Goal: Task Accomplishment & Management: Use online tool/utility

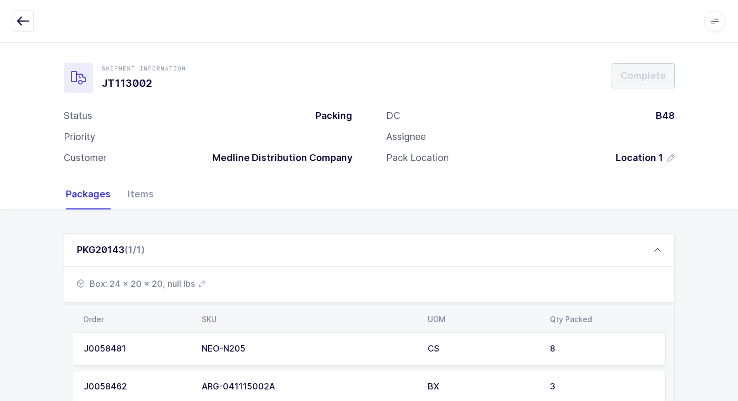
scroll to position [99, 0]
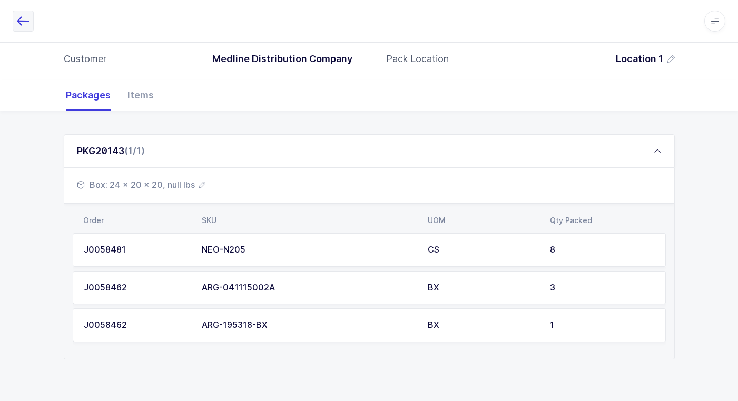
click at [22, 24] on icon "button" at bounding box center [23, 21] width 13 height 13
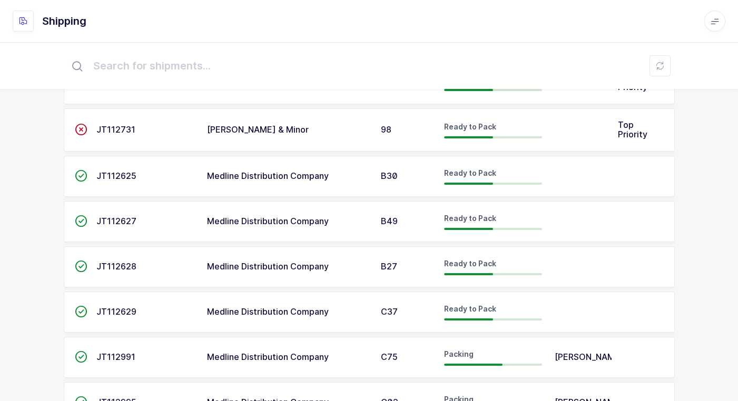
scroll to position [349, 0]
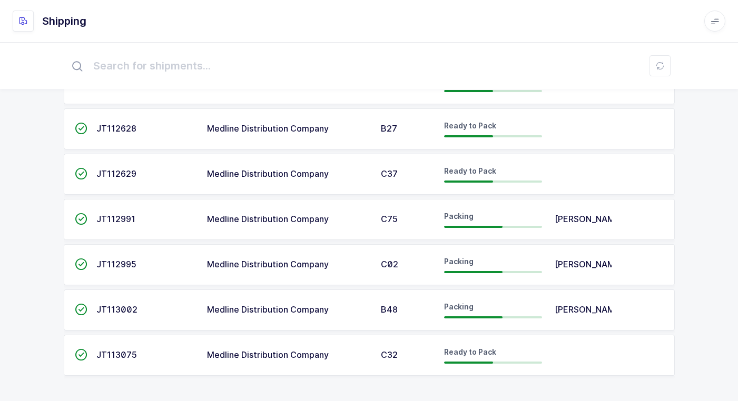
click at [315, 171] on span "Medline Distribution Company" at bounding box center [268, 174] width 122 height 11
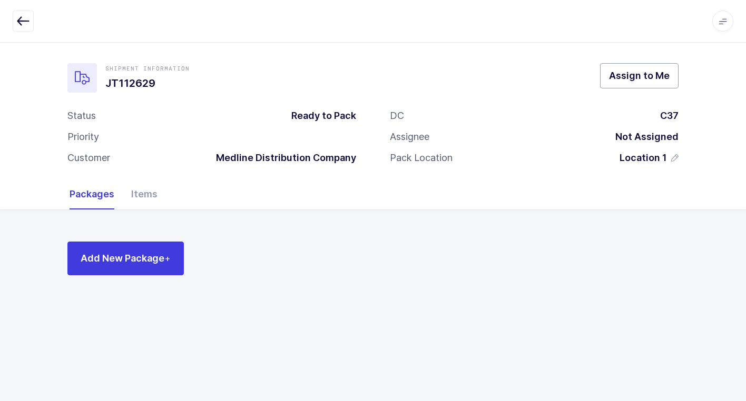
drag, startPoint x: 650, startPoint y: 76, endPoint x: 633, endPoint y: 83, distance: 17.5
click at [648, 76] on span "Assign to Me" at bounding box center [639, 75] width 61 height 13
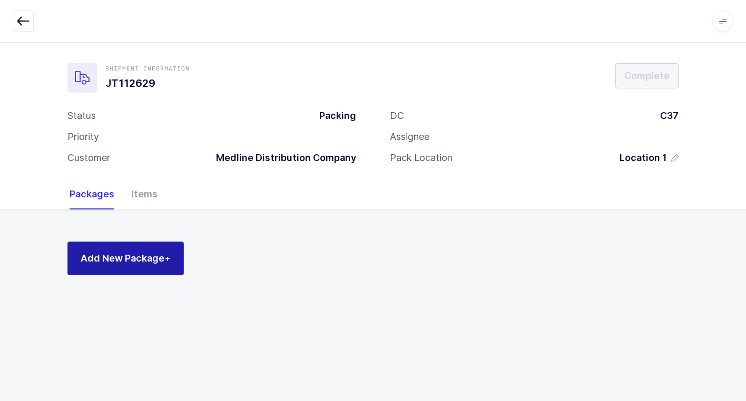
click at [142, 257] on span "Add New Package +" at bounding box center [126, 258] width 90 height 13
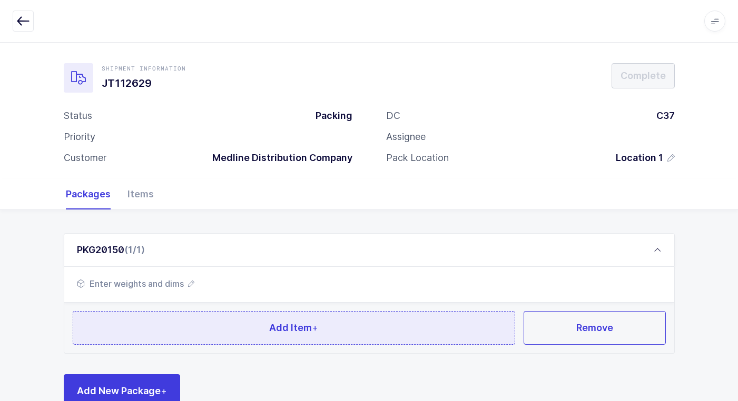
click at [167, 323] on button "Add Item +" at bounding box center [294, 328] width 443 height 34
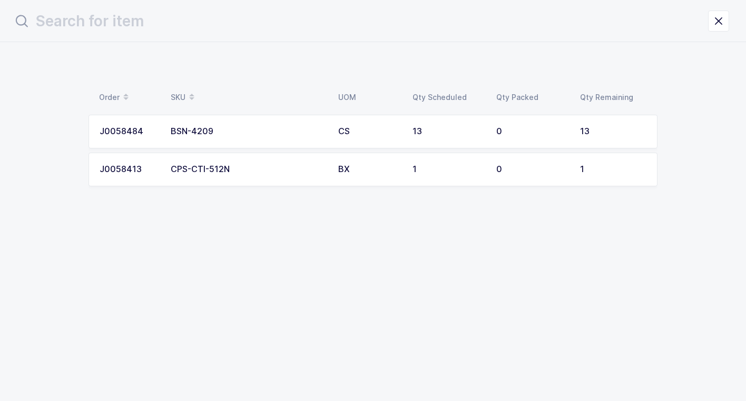
click at [307, 135] on div "BSN-4209" at bounding box center [248, 131] width 155 height 9
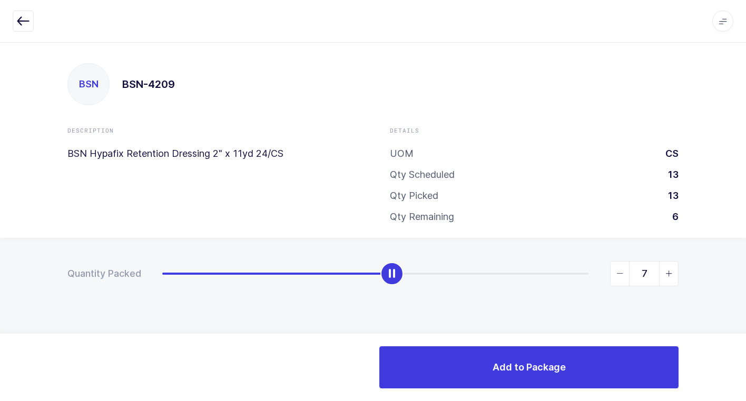
type input "8"
drag, startPoint x: 160, startPoint y: 280, endPoint x: 408, endPoint y: 286, distance: 248.2
click at [408, 286] on div "8" at bounding box center [420, 273] width 516 height 25
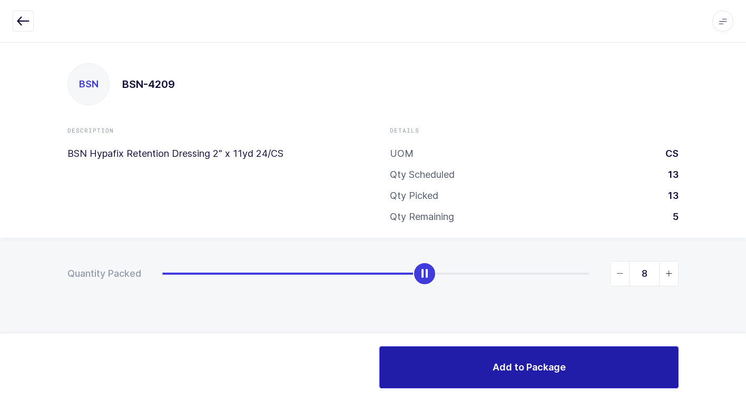
click at [483, 365] on button "Add to Package" at bounding box center [528, 368] width 299 height 42
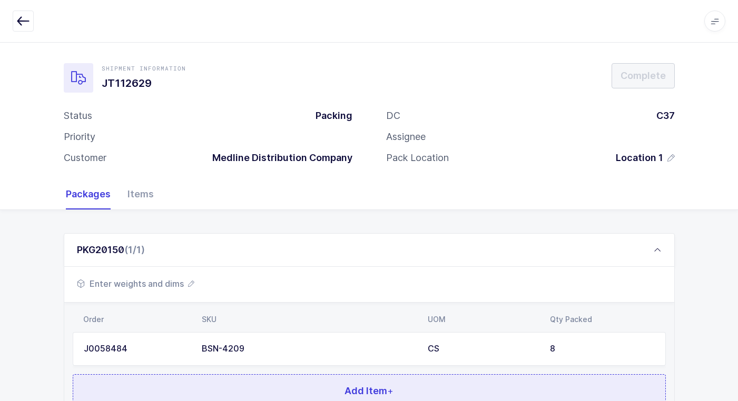
click at [320, 394] on button "Add Item +" at bounding box center [369, 392] width 593 height 34
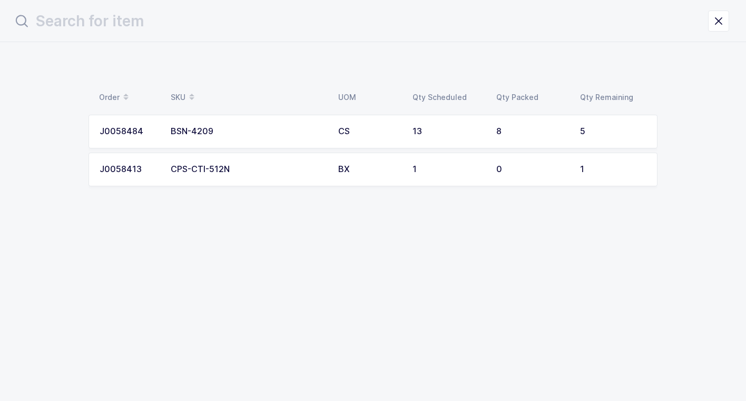
click at [314, 173] on div "CPS-CTI-512N" at bounding box center [248, 169] width 155 height 9
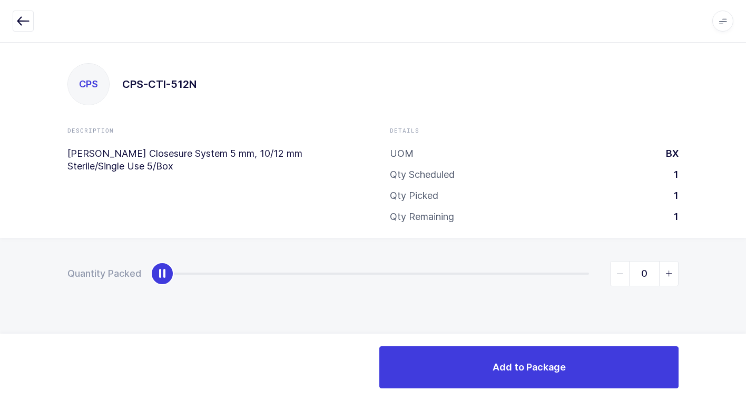
type input "1"
drag, startPoint x: 162, startPoint y: 277, endPoint x: 752, endPoint y: 276, distance: 589.6
click at [738, 276] on html "Apps Core [GEOGRAPHIC_DATA] Admin Mission Control Purchasing [PERSON_NAME] Logo…" at bounding box center [373, 200] width 746 height 401
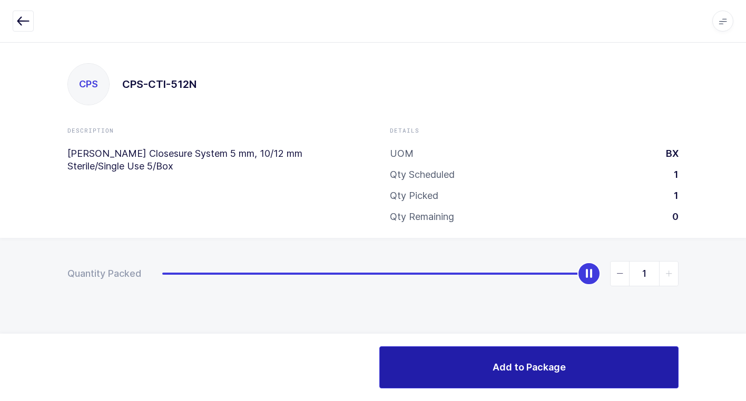
drag, startPoint x: 433, startPoint y: 370, endPoint x: 292, endPoint y: 350, distance: 142.1
click at [429, 370] on button "Add to Package" at bounding box center [528, 368] width 299 height 42
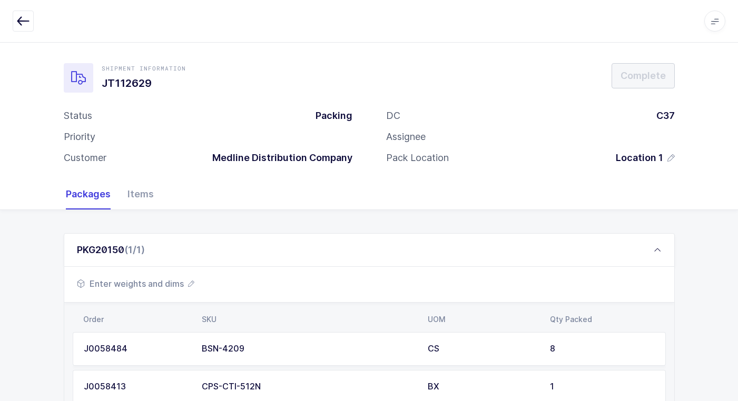
click at [122, 285] on span "Enter weights and dims" at bounding box center [135, 284] width 117 height 13
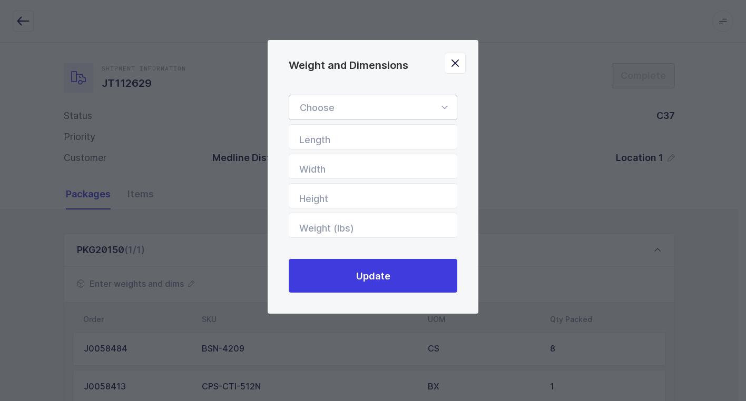
click at [441, 105] on icon "Weight and Dimensions" at bounding box center [444, 107] width 13 height 25
click at [365, 176] on li "Box" at bounding box center [376, 178] width 167 height 20
type input "Box"
click at [409, 139] on input "Length" at bounding box center [373, 136] width 169 height 25
type input "24"
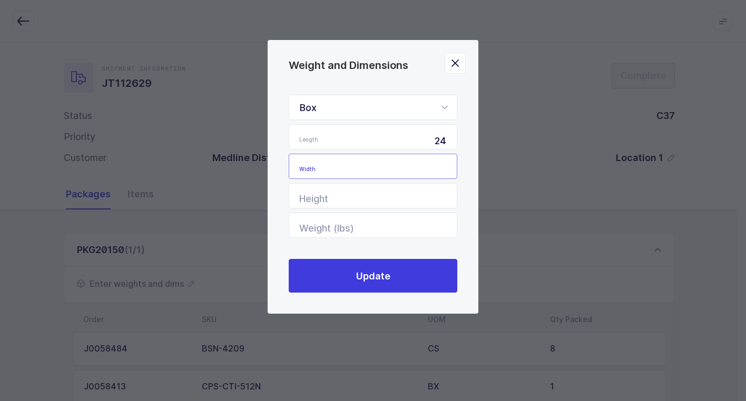
drag, startPoint x: 406, startPoint y: 163, endPoint x: 417, endPoint y: 180, distance: 19.9
click at [406, 164] on input "Width" at bounding box center [373, 166] width 169 height 25
type input "24"
click at [417, 190] on input "Height" at bounding box center [373, 195] width 169 height 25
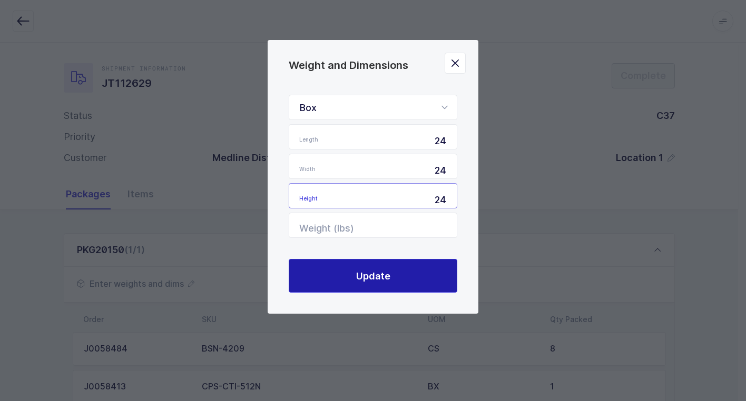
type input "24"
click at [390, 274] on button "Update" at bounding box center [373, 276] width 169 height 34
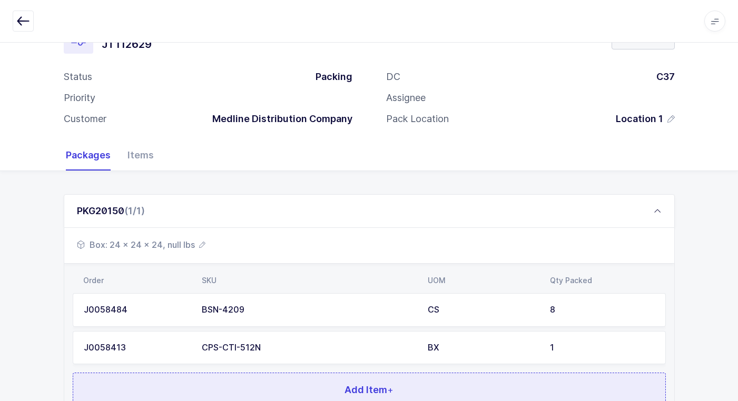
scroll to position [129, 0]
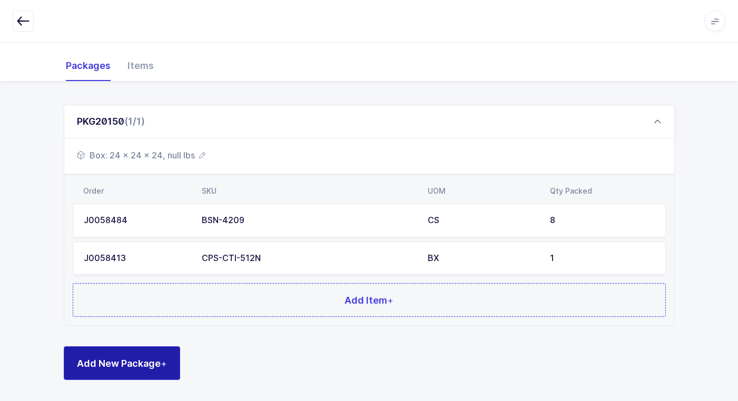
drag, startPoint x: 114, startPoint y: 364, endPoint x: 121, endPoint y: 367, distance: 7.5
click at [120, 363] on span "Add New Package +" at bounding box center [122, 363] width 90 height 13
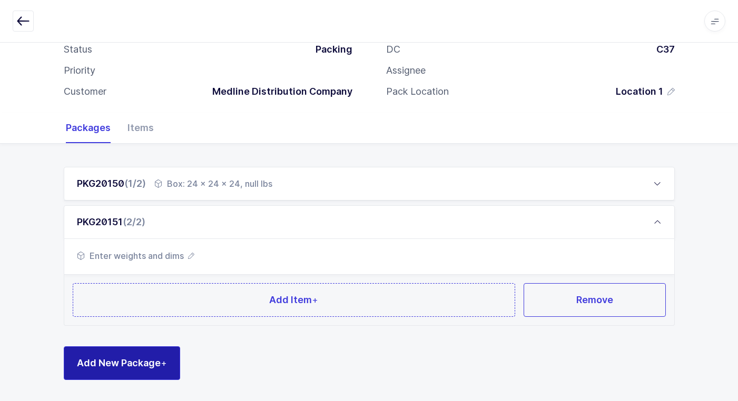
scroll to position [66, 0]
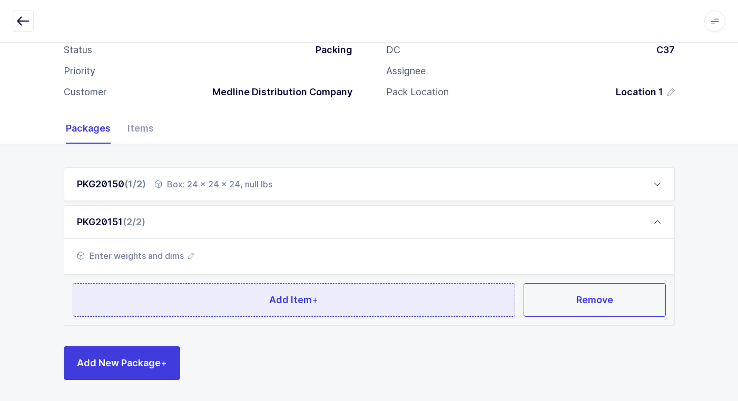
click at [141, 299] on button "Add Item +" at bounding box center [294, 300] width 443 height 34
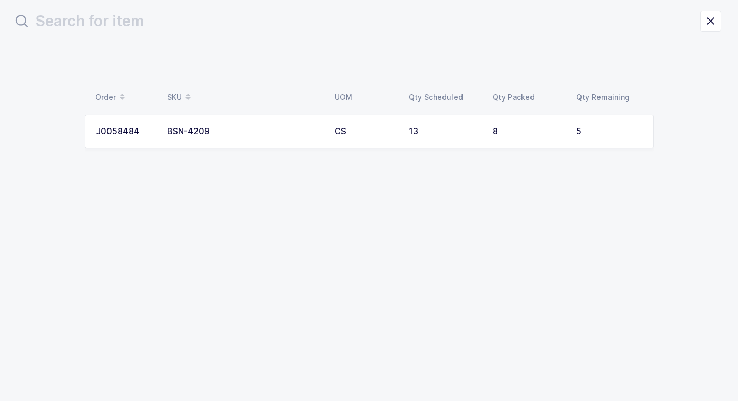
scroll to position [0, 0]
click at [303, 120] on td "BSN-4209" at bounding box center [248, 132] width 168 height 34
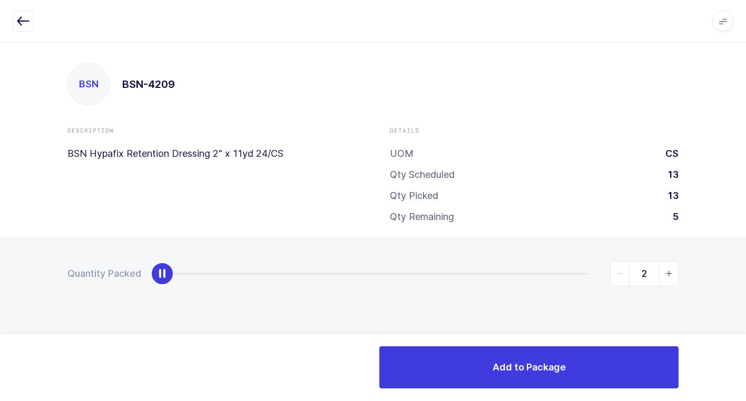
type input "5"
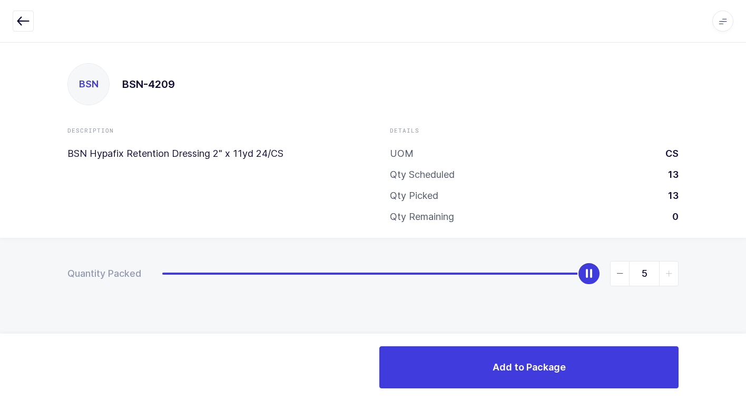
drag, startPoint x: 157, startPoint y: 278, endPoint x: 691, endPoint y: 306, distance: 535.0
click at [738, 262] on html "Apps Core [GEOGRAPHIC_DATA] Admin Mission Control Purchasing [PERSON_NAME] Logo…" at bounding box center [373, 200] width 746 height 401
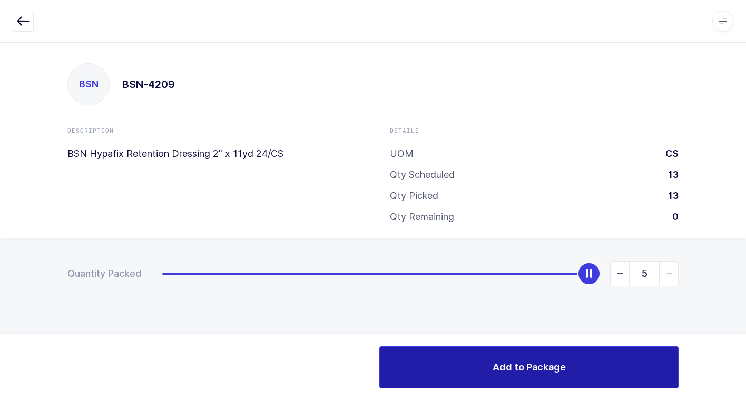
click at [462, 366] on button "Add to Package" at bounding box center [528, 368] width 299 height 42
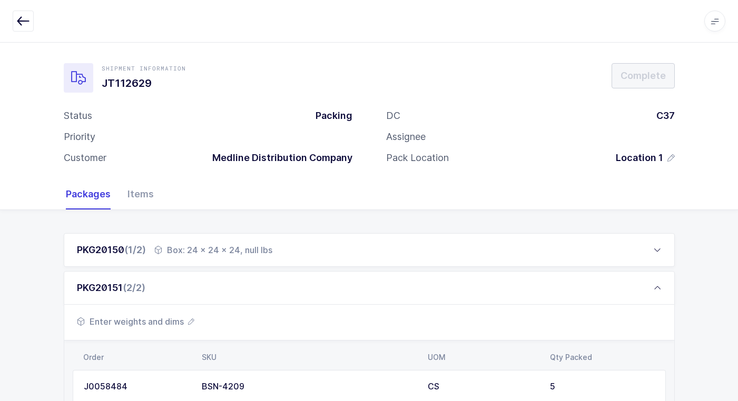
click at [150, 322] on span "Enter weights and dims" at bounding box center [135, 322] width 117 height 13
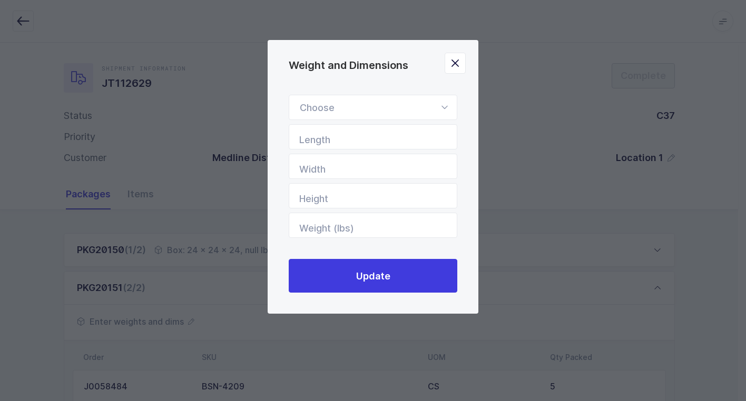
drag, startPoint x: 446, startPoint y: 106, endPoint x: 413, endPoint y: 181, distance: 81.4
click at [436, 125] on form "Standard Pallet Euro Pallet Box Length Width Height Weight (lbs)" at bounding box center [373, 166] width 169 height 143
click at [445, 106] on icon "Weight and Dimensions" at bounding box center [444, 107] width 13 height 25
click at [378, 172] on li "Box" at bounding box center [376, 178] width 167 height 20
type input "Box"
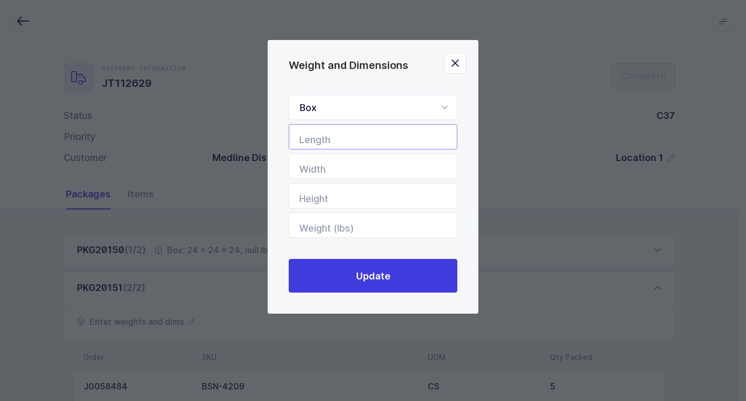
click at [415, 140] on input "Length" at bounding box center [373, 136] width 169 height 25
type input "22"
drag, startPoint x: 406, startPoint y: 169, endPoint x: 399, endPoint y: 176, distance: 9.7
click at [406, 170] on input "Width" at bounding box center [373, 166] width 169 height 25
type input "18"
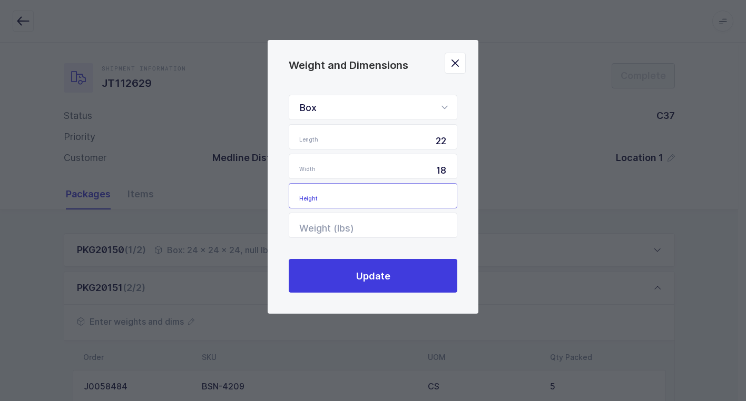
click at [389, 200] on input "Height" at bounding box center [373, 195] width 169 height 25
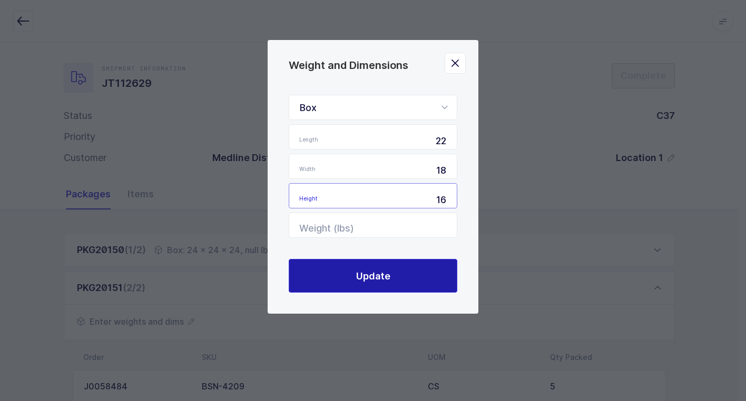
type input "16"
click at [387, 274] on span "Update" at bounding box center [373, 276] width 34 height 13
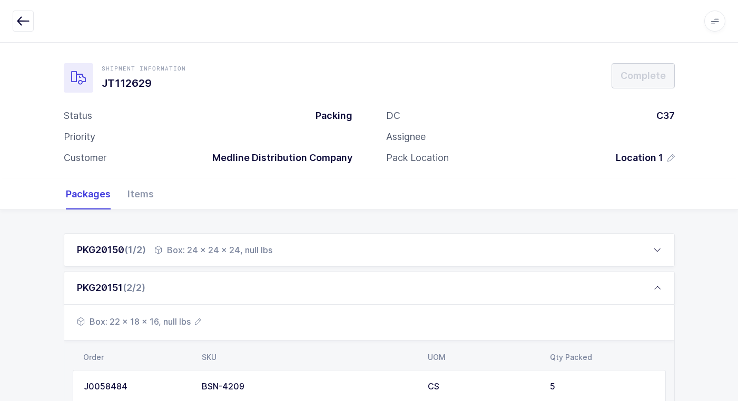
click at [252, 248] on div "Box: 24 x 24 x 24, null lbs" at bounding box center [213, 250] width 118 height 13
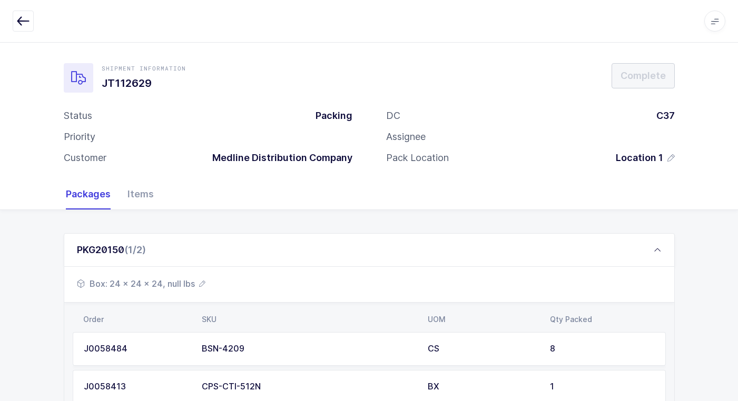
click at [175, 283] on span "Box: 24 x 24 x 24, null lbs" at bounding box center [141, 284] width 129 height 13
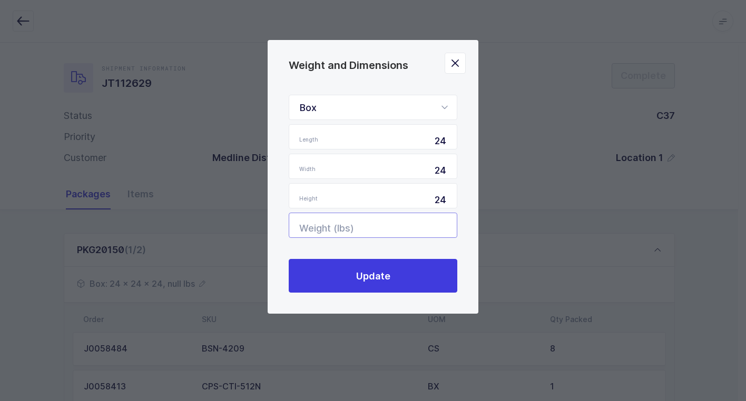
click at [433, 227] on input "Weight (lbs)" at bounding box center [373, 225] width 169 height 25
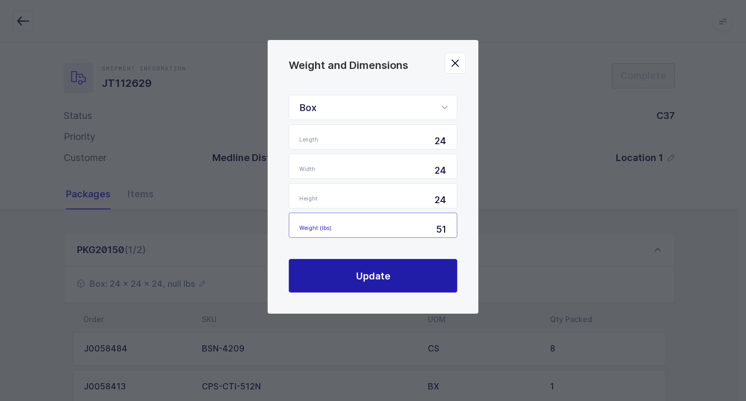
type input "51"
click at [407, 277] on button "Update" at bounding box center [373, 276] width 169 height 34
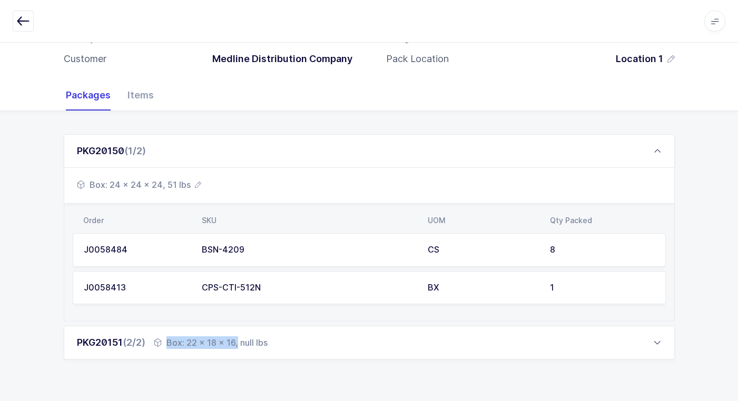
click at [190, 338] on div "Box: 22 x 18 x 16, null lbs" at bounding box center [211, 343] width 114 height 13
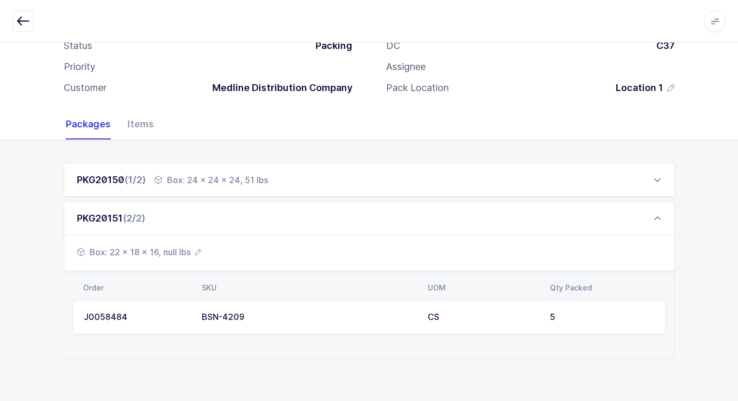
scroll to position [62, 0]
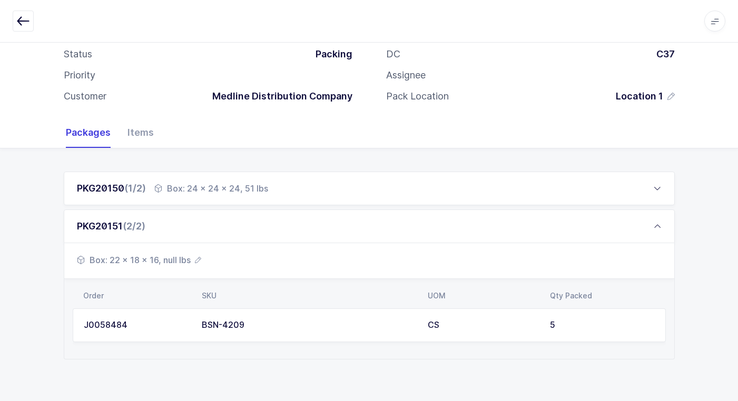
click at [177, 264] on span "Box: 22 x 18 x 16, null lbs" at bounding box center [139, 260] width 124 height 13
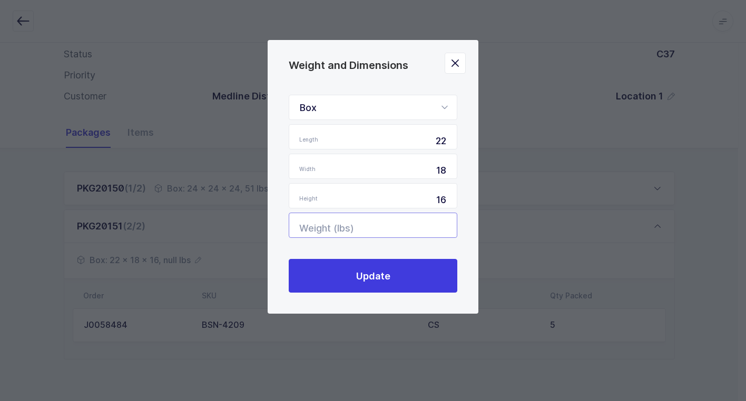
click at [413, 227] on input "Weight (lbs)" at bounding box center [373, 225] width 169 height 25
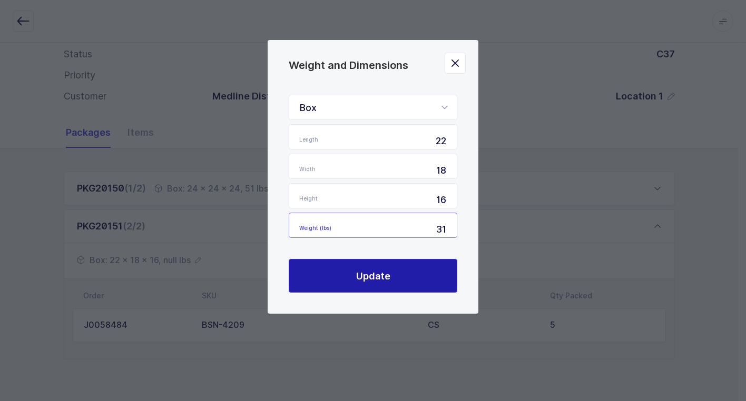
type input "31"
click at [376, 284] on button "Update" at bounding box center [373, 276] width 169 height 34
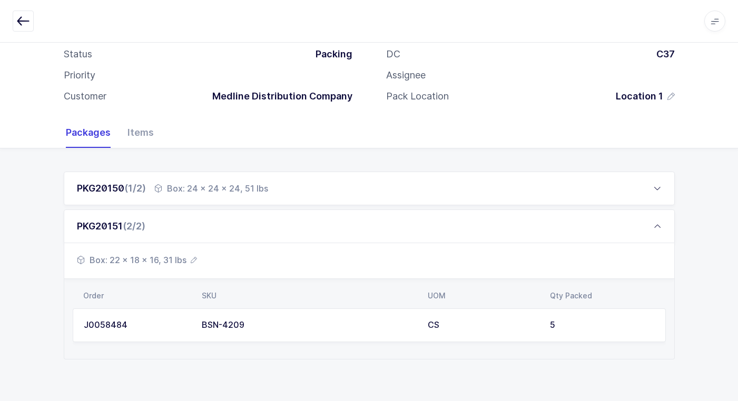
scroll to position [0, 0]
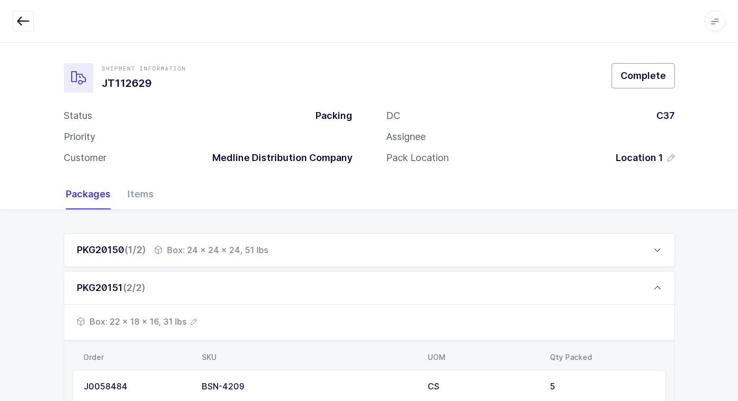
click at [642, 75] on span "Complete" at bounding box center [643, 75] width 45 height 13
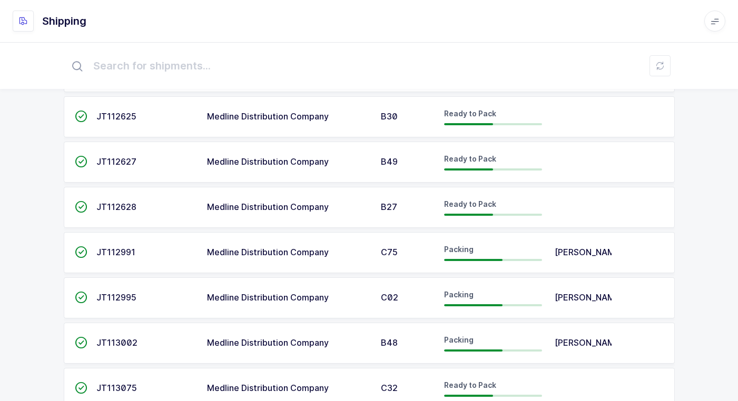
scroll to position [256, 0]
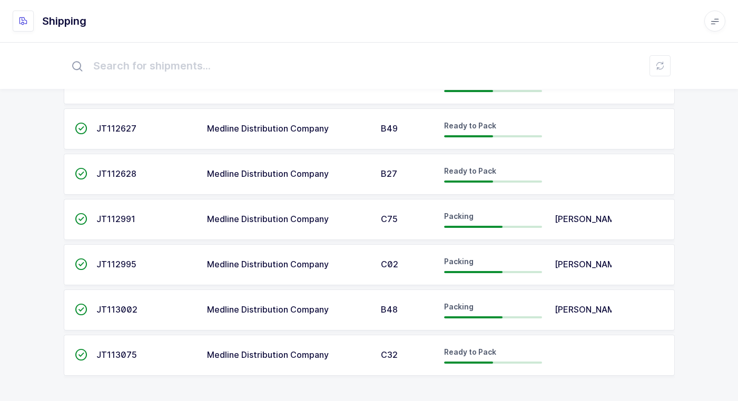
click at [427, 221] on div "C75" at bounding box center [406, 219] width 51 height 9
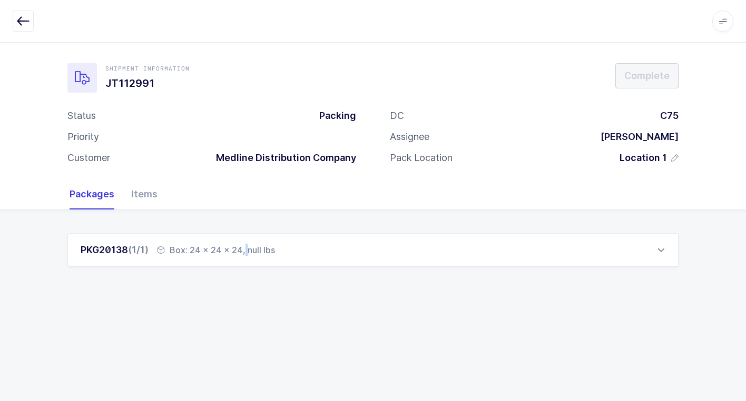
click at [198, 250] on div "Box: 24 x 24 x 24, null lbs" at bounding box center [216, 250] width 118 height 13
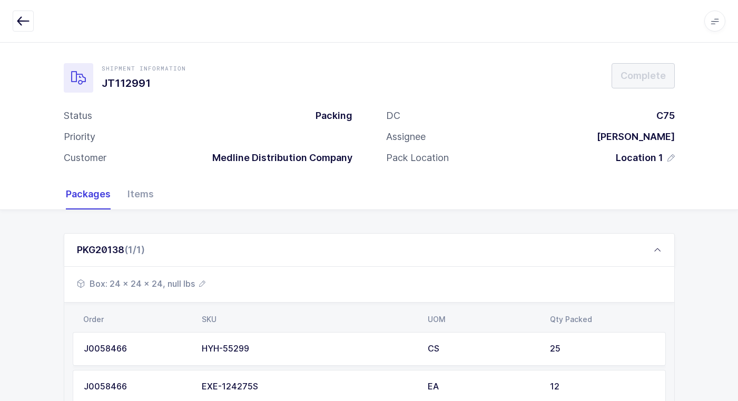
drag, startPoint x: 158, startPoint y: 285, endPoint x: 180, endPoint y: 286, distance: 21.6
click at [180, 286] on span "Box: 24 x 24 x 24, null lbs" at bounding box center [141, 284] width 129 height 13
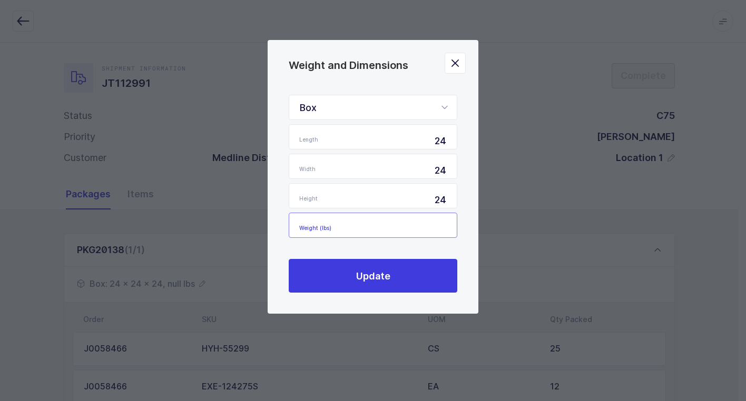
click at [421, 226] on input "Weight (lbs)" at bounding box center [373, 225] width 169 height 25
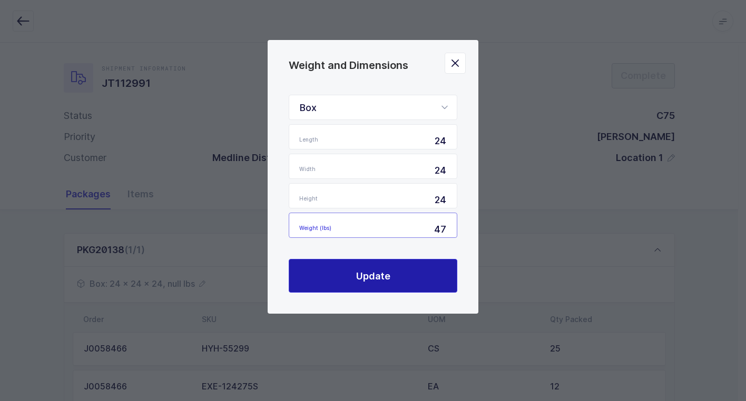
type input "47"
click at [345, 271] on button "Update" at bounding box center [373, 276] width 169 height 34
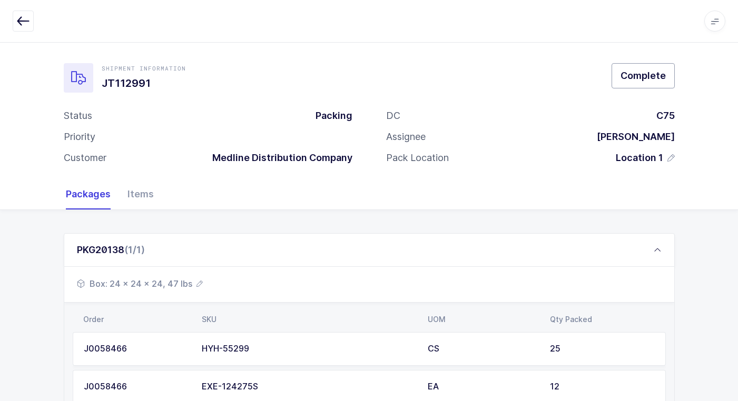
click at [653, 79] on span "Complete" at bounding box center [643, 75] width 45 height 13
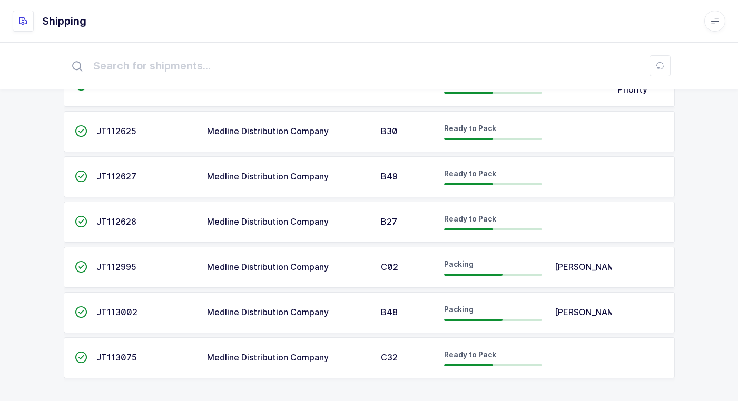
scroll to position [211, 0]
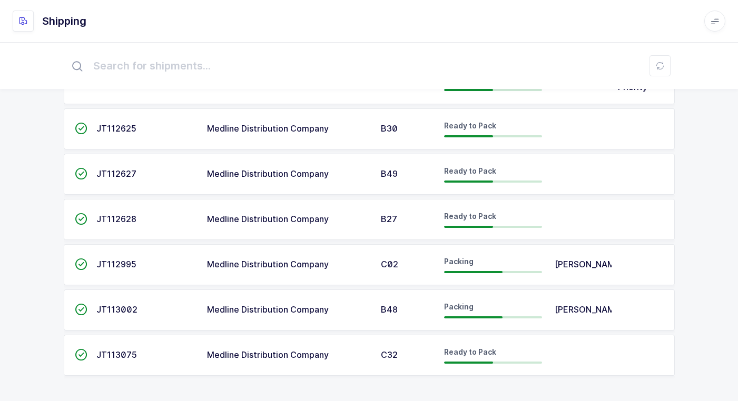
drag, startPoint x: 375, startPoint y: 264, endPoint x: 362, endPoint y: 264, distance: 12.1
click at [375, 264] on td "C02" at bounding box center [406, 264] width 63 height 41
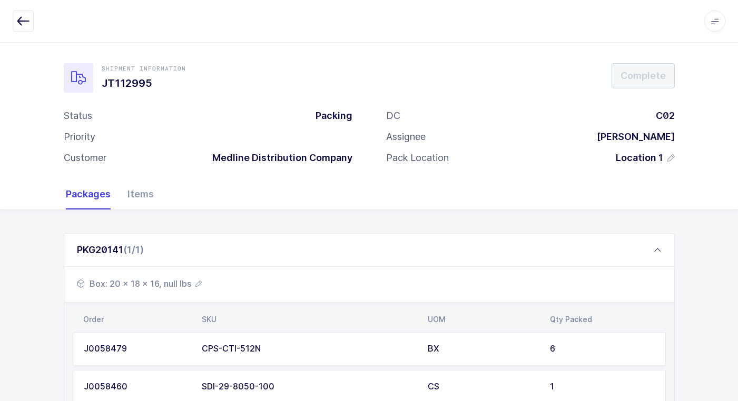
click at [155, 288] on span "Box: 20 x 18 x 16, null lbs" at bounding box center [139, 284] width 125 height 13
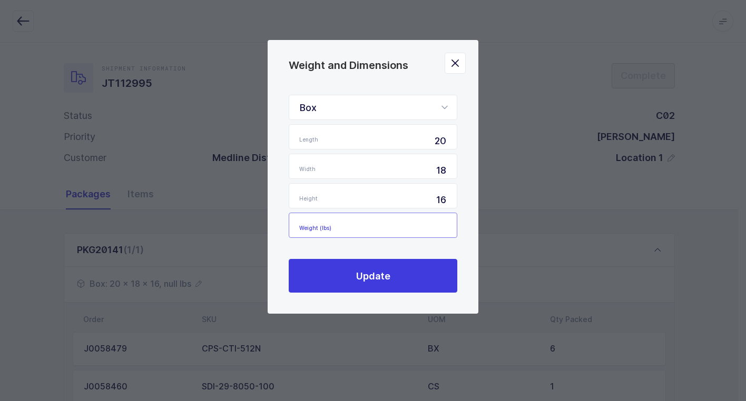
click at [424, 223] on input "Weight (lbs)" at bounding box center [373, 225] width 169 height 25
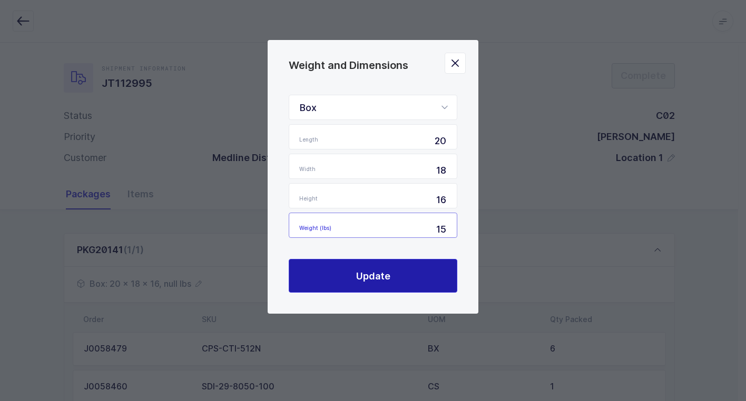
type input "15"
click at [378, 276] on span "Update" at bounding box center [373, 276] width 34 height 13
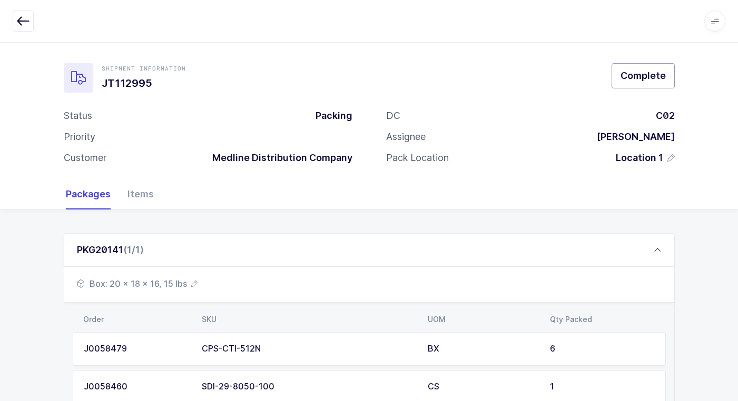
click at [641, 79] on span "Complete" at bounding box center [643, 75] width 45 height 13
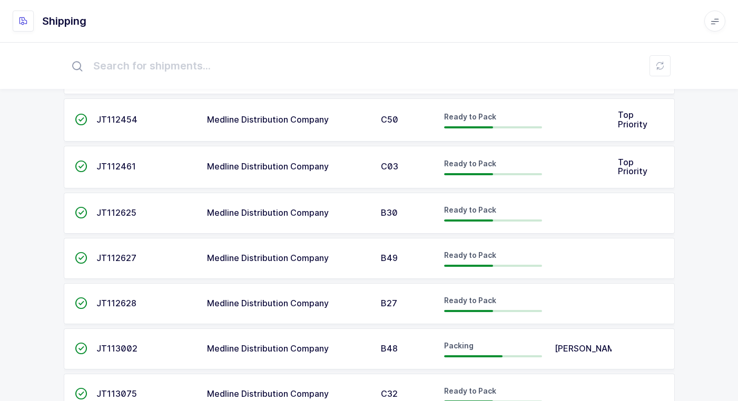
scroll to position [165, 0]
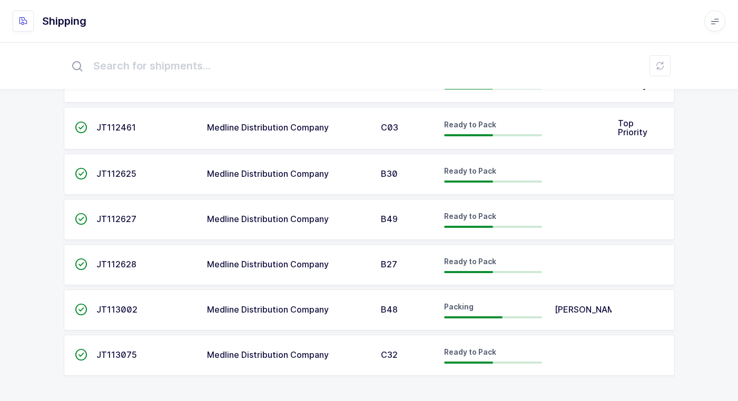
click at [394, 312] on span "B48" at bounding box center [389, 310] width 17 height 11
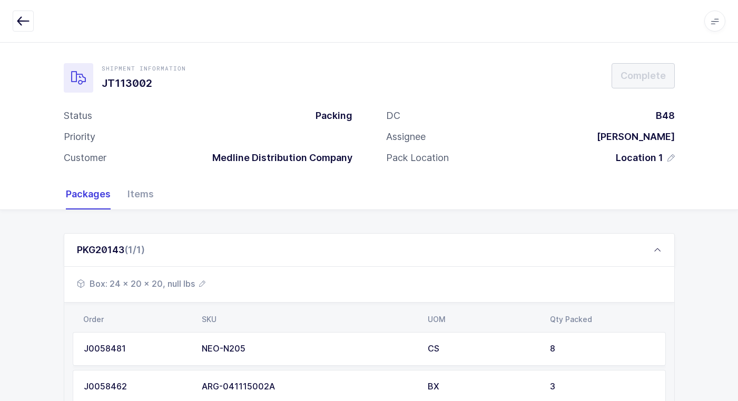
click at [167, 288] on span "Box: 24 x 20 x 20, null lbs" at bounding box center [141, 284] width 129 height 13
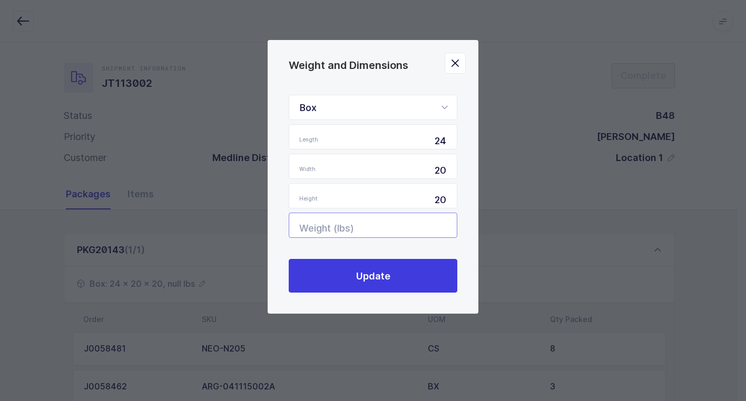
click at [399, 221] on input "Weight (lbs)" at bounding box center [373, 225] width 169 height 25
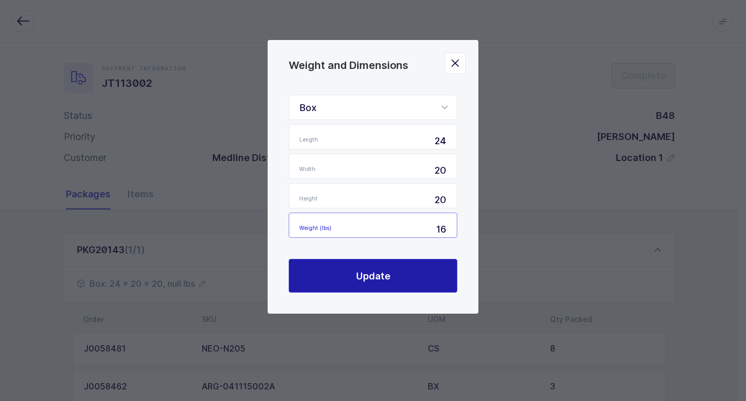
type input "16"
click at [339, 271] on button "Update" at bounding box center [373, 276] width 169 height 34
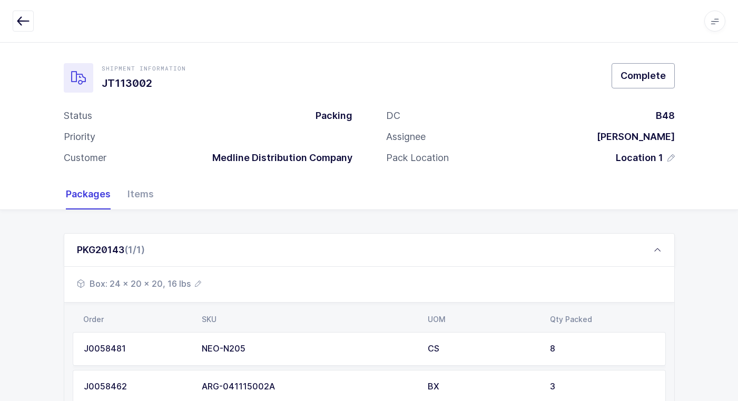
click at [651, 75] on span "Complete" at bounding box center [643, 75] width 45 height 13
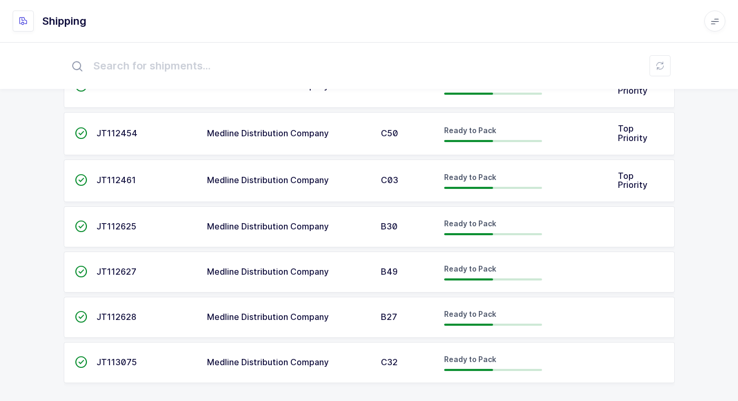
scroll to position [120, 0]
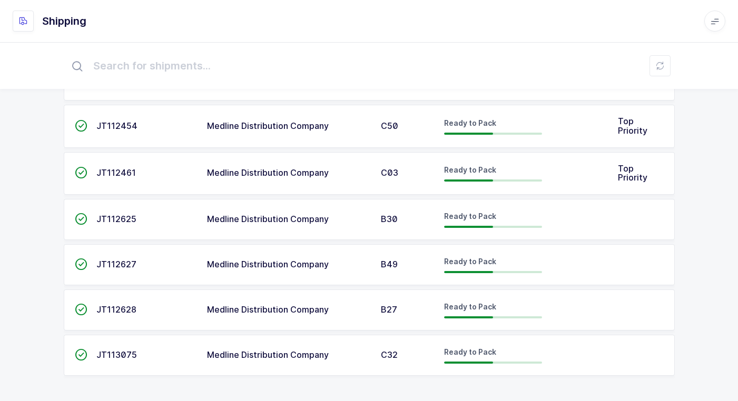
click at [358, 310] on div "Medline Distribution Company" at bounding box center [287, 310] width 161 height 9
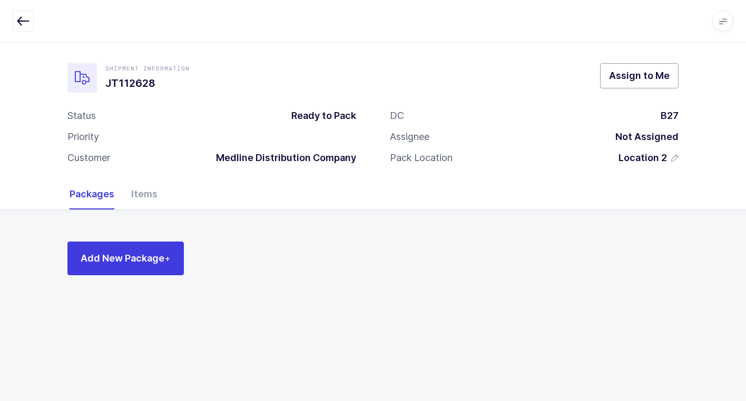
click at [632, 76] on span "Assign to Me" at bounding box center [639, 75] width 61 height 13
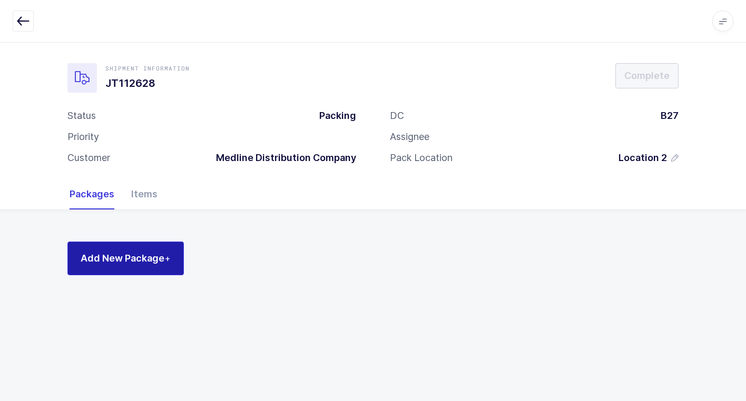
click at [145, 260] on span "Add New Package +" at bounding box center [126, 258] width 90 height 13
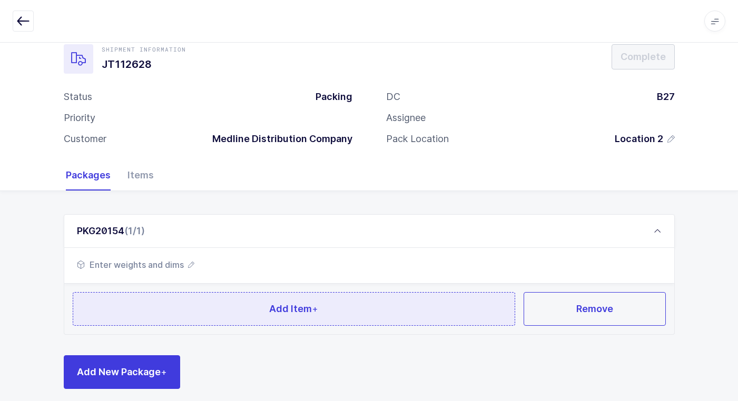
scroll to position [28, 0]
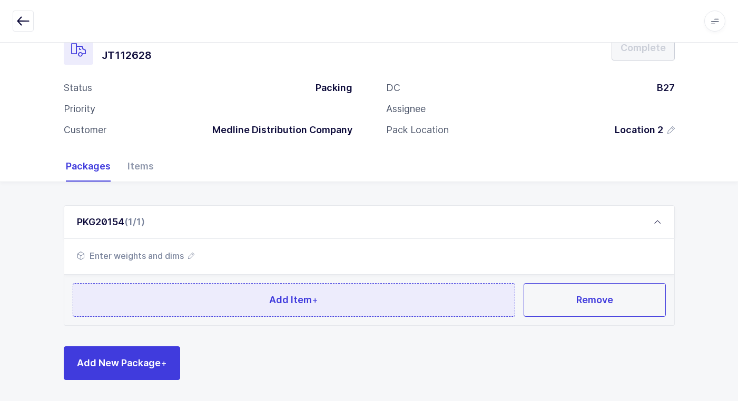
click at [239, 311] on button "Add Item +" at bounding box center [294, 300] width 443 height 34
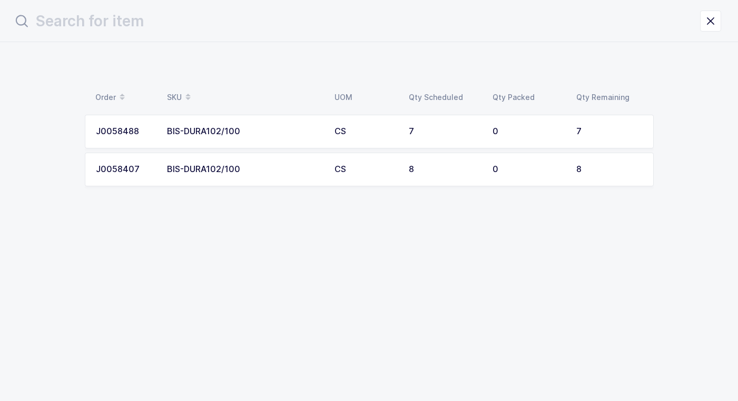
scroll to position [0, 0]
click at [214, 167] on div "BIS-DURA102/100" at bounding box center [248, 169] width 155 height 9
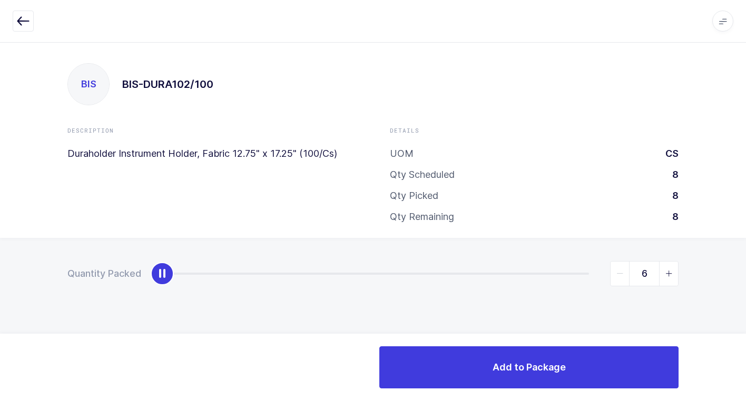
type input "8"
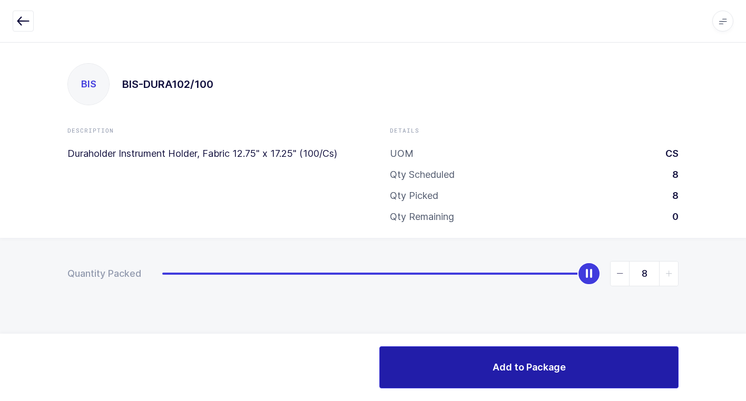
drag, startPoint x: 165, startPoint y: 276, endPoint x: 673, endPoint y: 358, distance: 514.4
click at [738, 336] on html "Apps Core [GEOGRAPHIC_DATA] Admin Mission Control Purchasing [PERSON_NAME] Logo…" at bounding box center [373, 200] width 746 height 401
click at [497, 354] on button "Add to Package" at bounding box center [528, 368] width 299 height 42
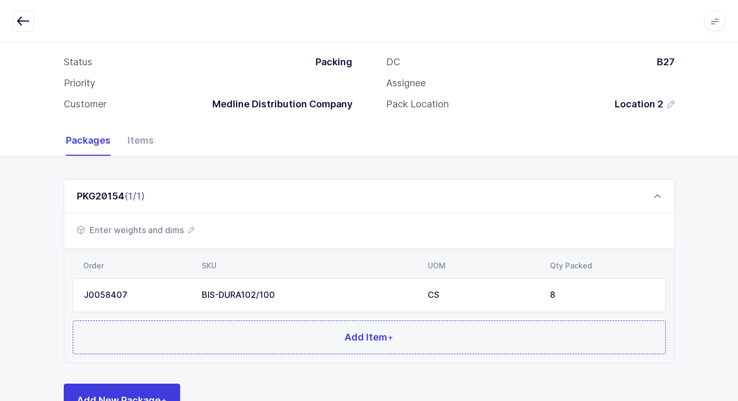
scroll to position [91, 0]
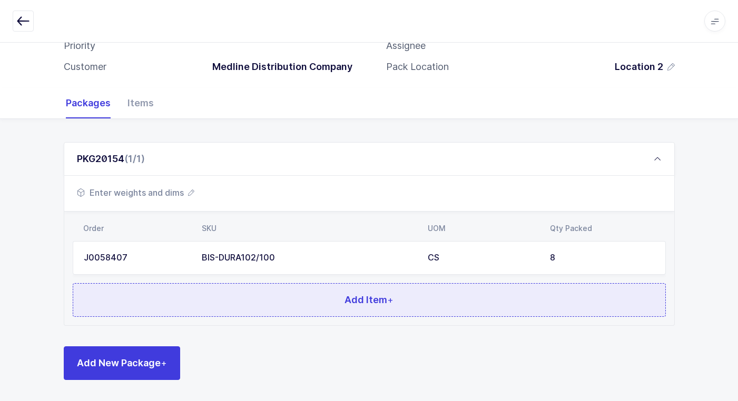
click at [233, 292] on button "Add Item +" at bounding box center [369, 300] width 593 height 34
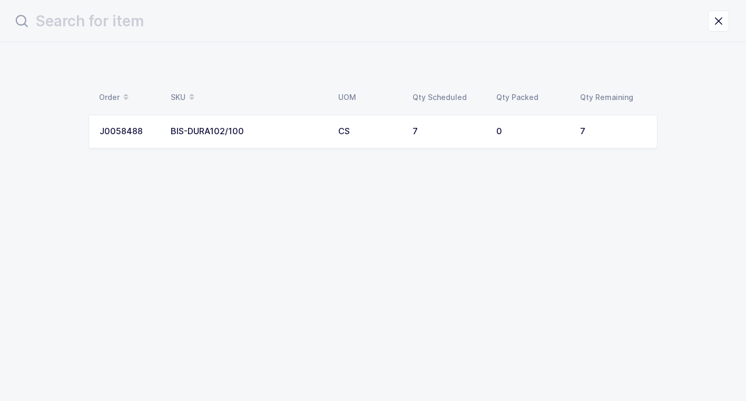
click at [183, 133] on div "BIS-DURA102/100" at bounding box center [248, 131] width 155 height 9
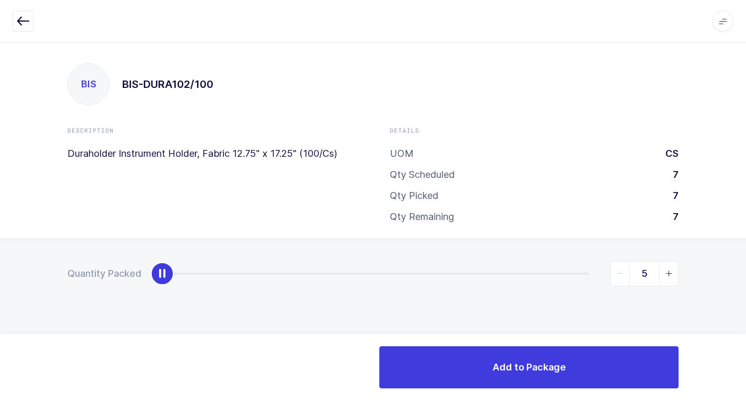
type input "7"
drag, startPoint x: 164, startPoint y: 271, endPoint x: 743, endPoint y: 344, distance: 584.0
click at [738, 341] on html "Apps Core [GEOGRAPHIC_DATA] Admin Mission Control Purchasing [PERSON_NAME] Logo…" at bounding box center [373, 200] width 746 height 401
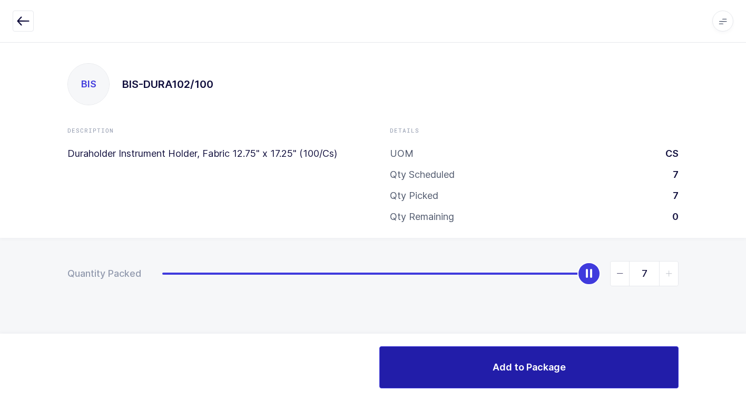
click at [499, 366] on span "Add to Package" at bounding box center [529, 367] width 73 height 13
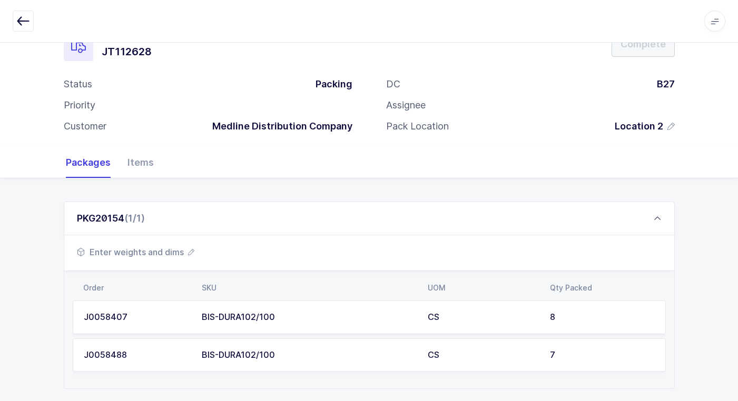
scroll to position [61, 0]
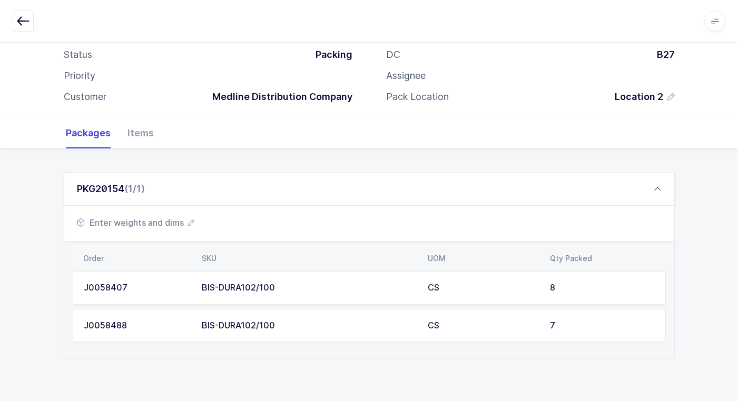
click at [166, 222] on span "Enter weights and dims" at bounding box center [135, 223] width 117 height 13
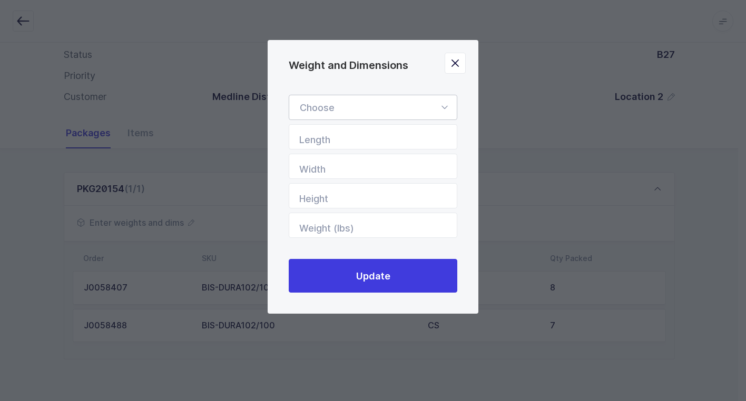
click at [442, 106] on icon "Weight and Dimensions" at bounding box center [444, 107] width 13 height 25
click at [374, 158] on li "Euro Pallet" at bounding box center [376, 158] width 167 height 20
type input "Euro Pallet"
type input "48"
type input "31"
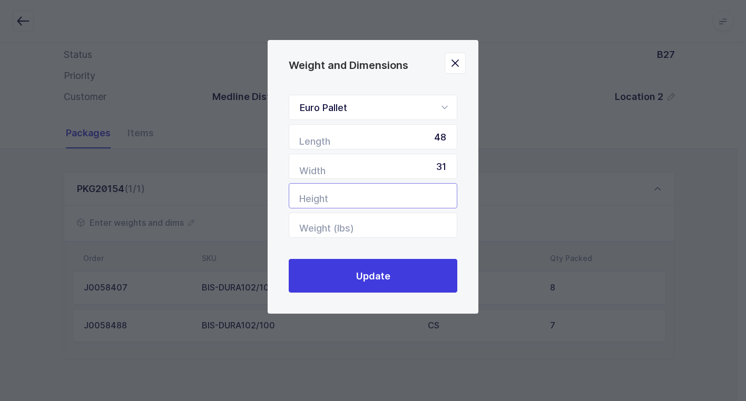
click at [426, 206] on input "Height" at bounding box center [373, 195] width 169 height 25
type input "26"
click at [390, 232] on input "Weight (lbs)" at bounding box center [373, 225] width 169 height 25
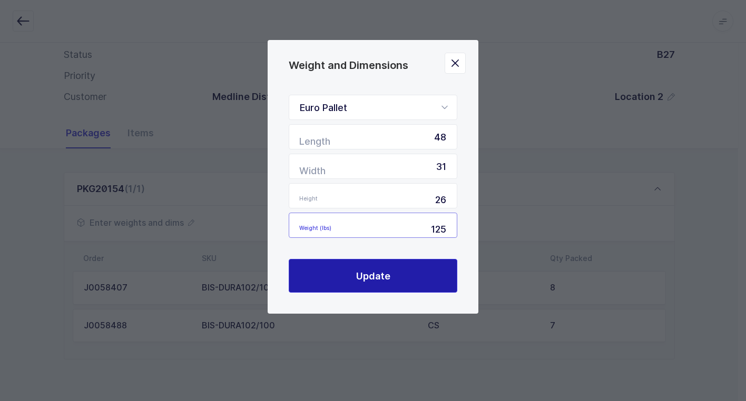
type input "125"
click at [386, 271] on span "Update" at bounding box center [373, 276] width 34 height 13
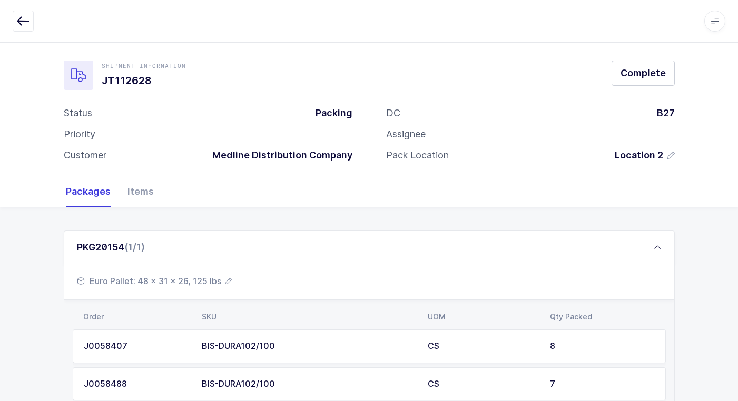
scroll to position [0, 0]
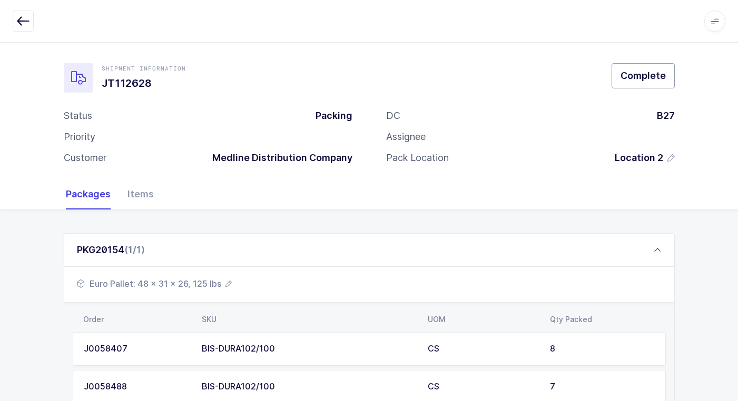
click at [656, 78] on span "Complete" at bounding box center [643, 75] width 45 height 13
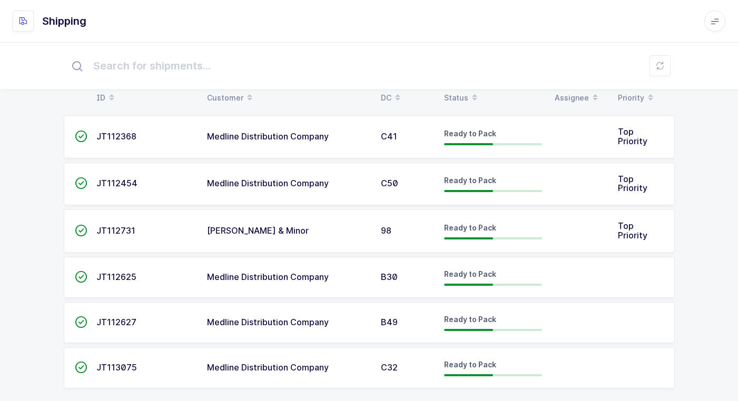
scroll to position [28, 0]
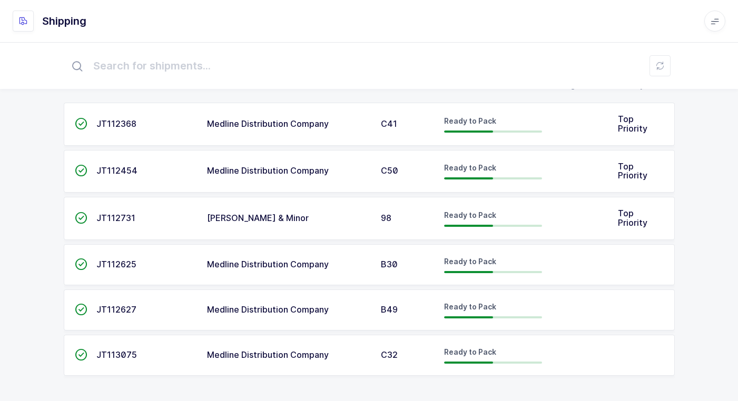
click at [319, 315] on span "Medline Distribution Company" at bounding box center [268, 310] width 122 height 11
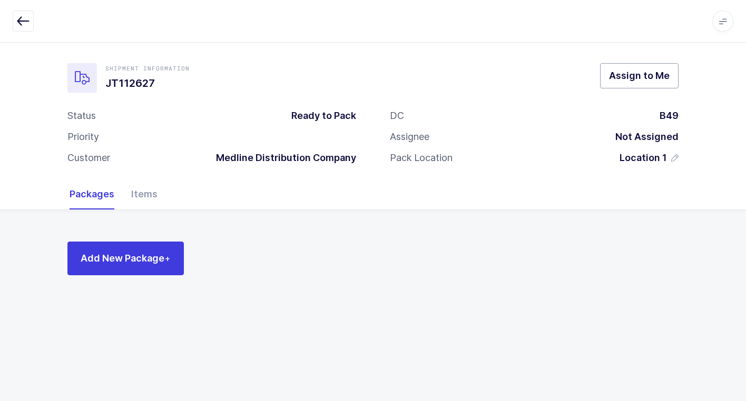
click at [646, 79] on span "Assign to Me" at bounding box center [639, 75] width 61 height 13
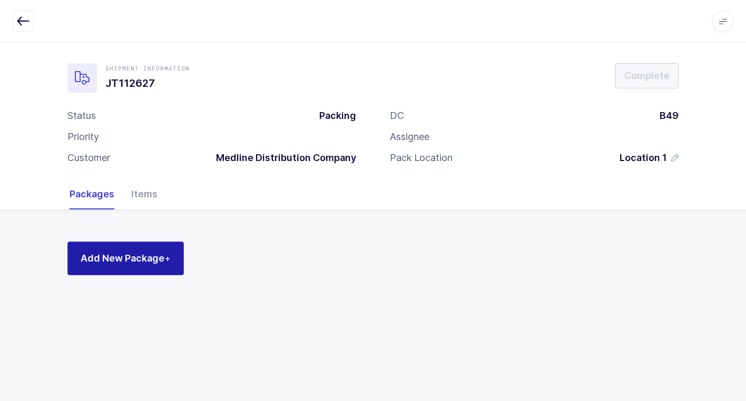
click at [156, 258] on span "Add New Package +" at bounding box center [126, 258] width 90 height 13
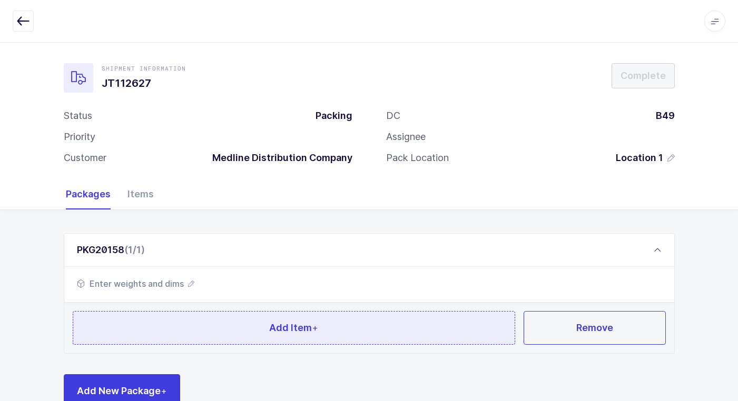
click at [216, 322] on button "Add Item +" at bounding box center [294, 328] width 443 height 34
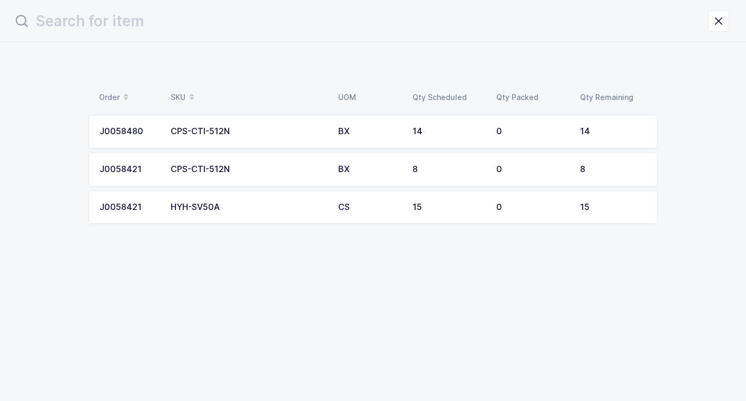
click at [280, 210] on div "HYH-SV50A" at bounding box center [248, 207] width 155 height 9
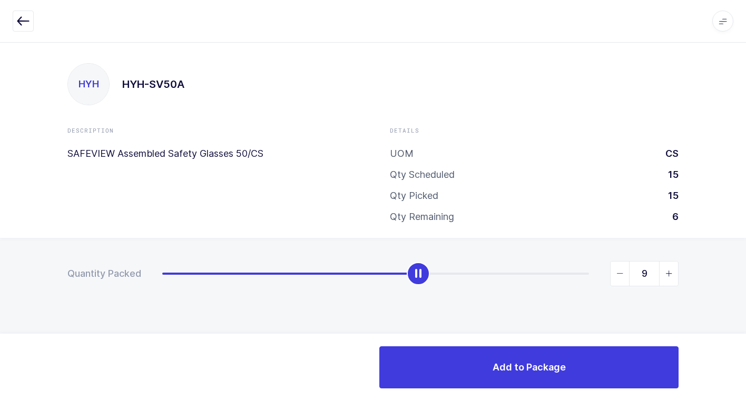
type input "10"
drag, startPoint x: 163, startPoint y: 278, endPoint x: 438, endPoint y: 290, distance: 275.3
click at [438, 290] on div "Quantity Packed 10" at bounding box center [373, 310] width 746 height 145
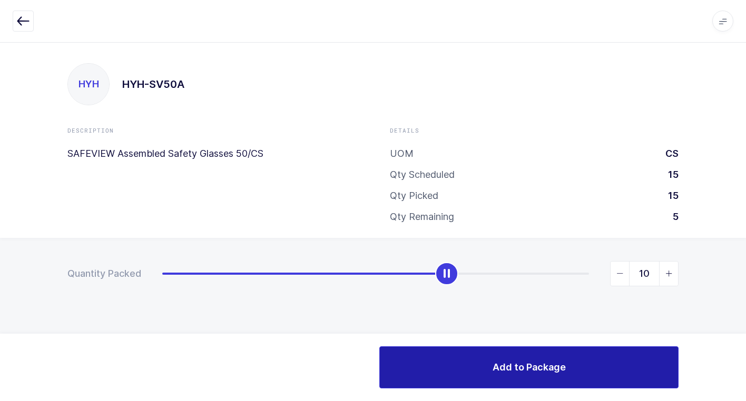
click at [439, 361] on button "Add to Package" at bounding box center [528, 368] width 299 height 42
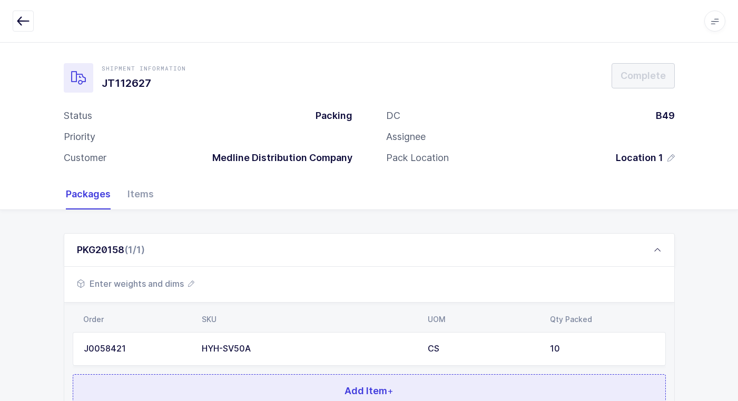
click at [267, 380] on button "Add Item +" at bounding box center [369, 392] width 593 height 34
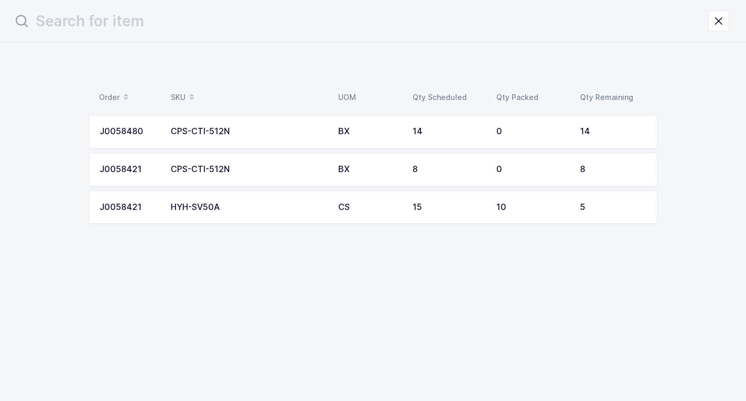
click at [273, 175] on td "CPS-CTI-512N" at bounding box center [248, 170] width 168 height 34
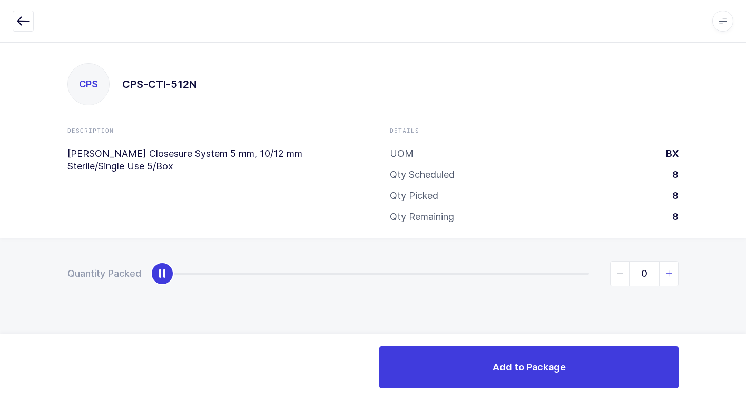
click at [668, 273] on icon "slider between 0 and 8" at bounding box center [668, 273] width 7 height 7
type input "1"
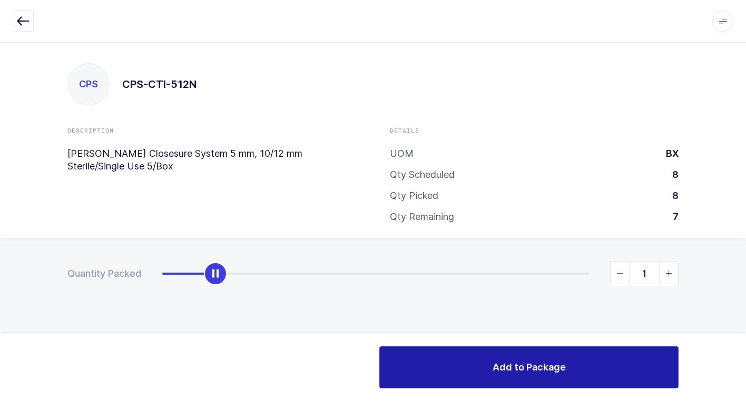
drag, startPoint x: 449, startPoint y: 372, endPoint x: 407, endPoint y: 371, distance: 41.6
click at [448, 371] on button "Add to Package" at bounding box center [528, 368] width 299 height 42
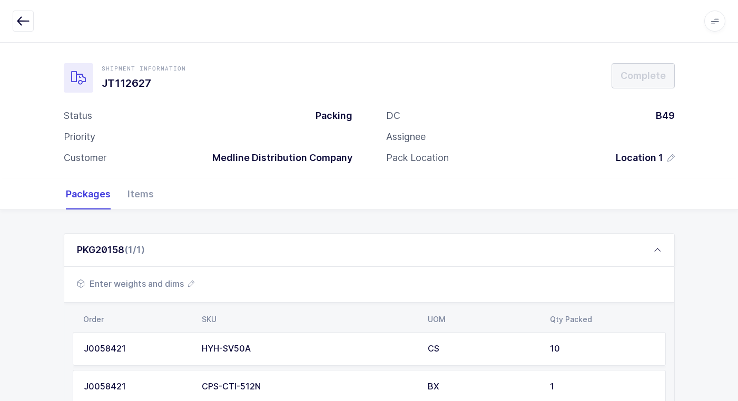
click at [150, 280] on span "Enter weights and dims" at bounding box center [135, 284] width 117 height 13
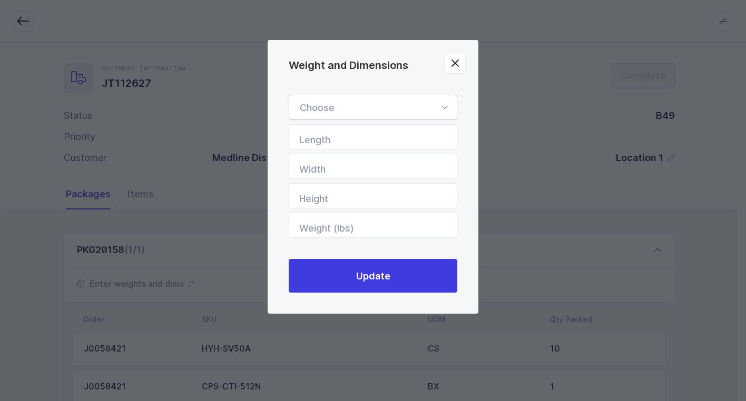
click at [447, 107] on icon "Weight and Dimensions" at bounding box center [444, 107] width 13 height 25
click at [364, 179] on li "Box" at bounding box center [376, 178] width 167 height 20
type input "Box"
click at [440, 136] on input "Length" at bounding box center [373, 136] width 169 height 25
type input "24"
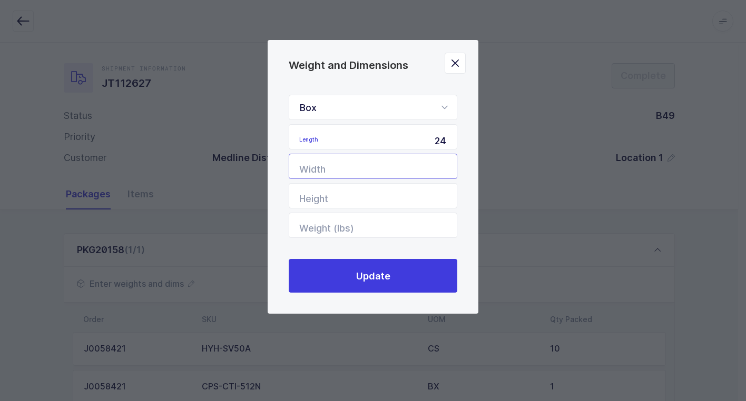
click at [435, 161] on input "Width" at bounding box center [373, 166] width 169 height 25
type input "24"
click at [435, 191] on input "Height" at bounding box center [373, 195] width 169 height 25
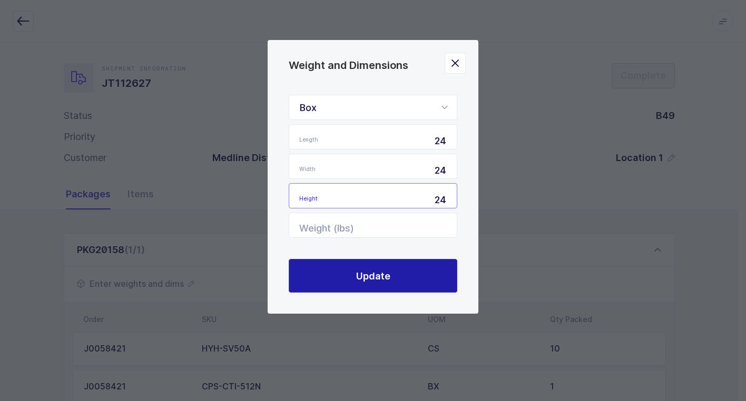
type input "24"
click at [419, 263] on button "Update" at bounding box center [373, 276] width 169 height 34
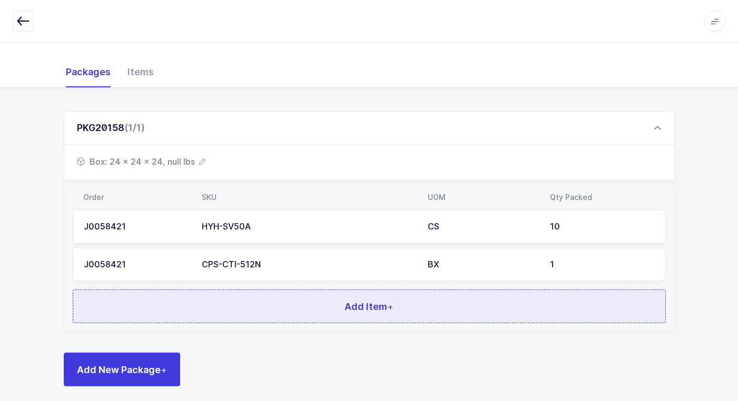
scroll to position [129, 0]
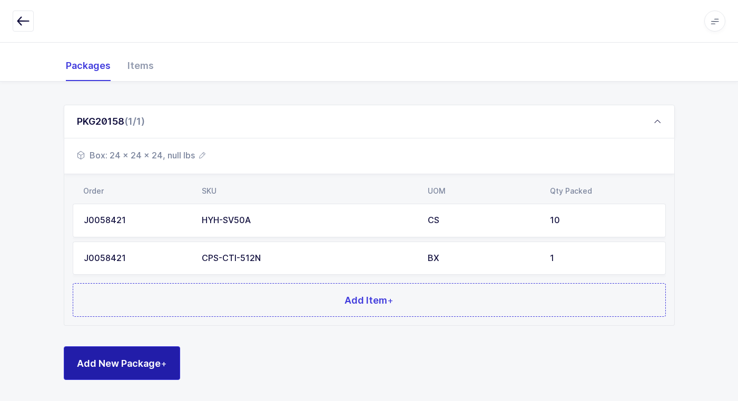
click at [133, 357] on span "Add New Package +" at bounding box center [122, 363] width 90 height 13
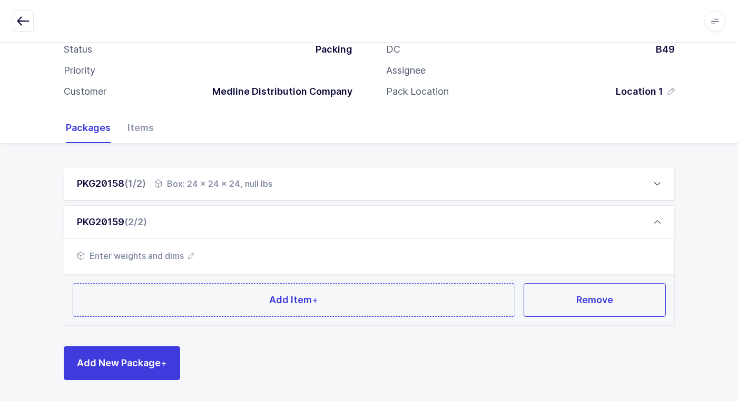
scroll to position [66, 0]
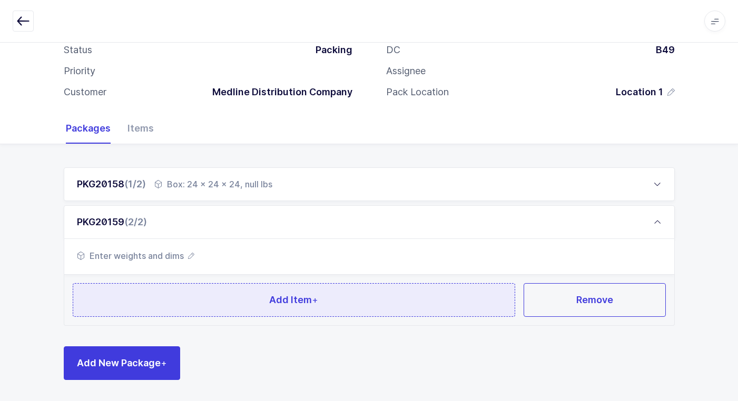
click at [184, 314] on button "Add Item +" at bounding box center [294, 300] width 443 height 34
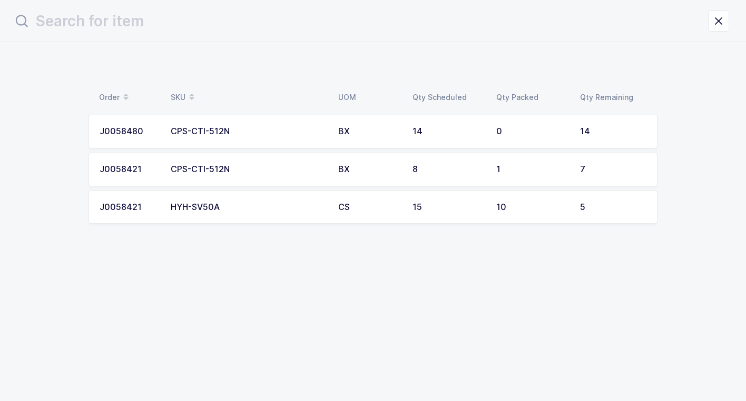
click at [214, 207] on div "HYH-SV50A" at bounding box center [248, 207] width 155 height 9
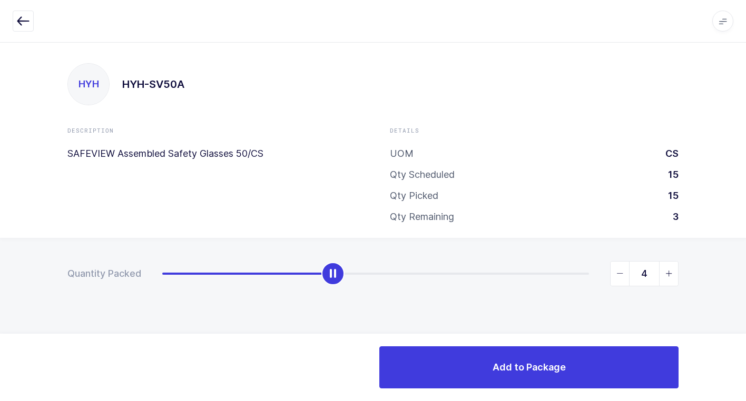
type input "5"
drag, startPoint x: 163, startPoint y: 277, endPoint x: 743, endPoint y: 271, distance: 580.1
click at [738, 264] on html "Apps Core [GEOGRAPHIC_DATA] Admin Mission Control Purchasing [PERSON_NAME] Logo…" at bounding box center [373, 200] width 746 height 401
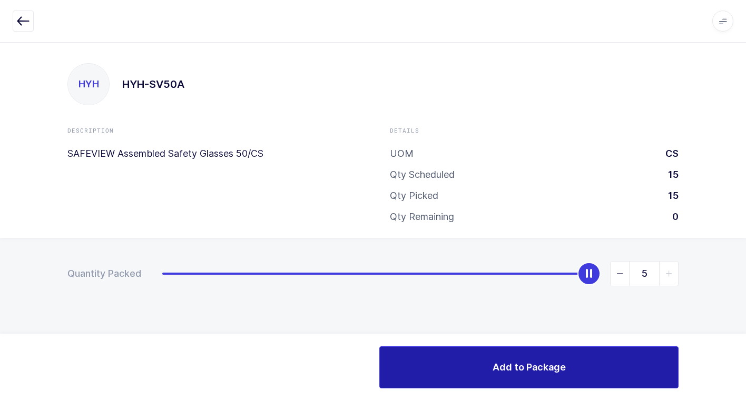
click at [418, 383] on button "Add to Package" at bounding box center [528, 368] width 299 height 42
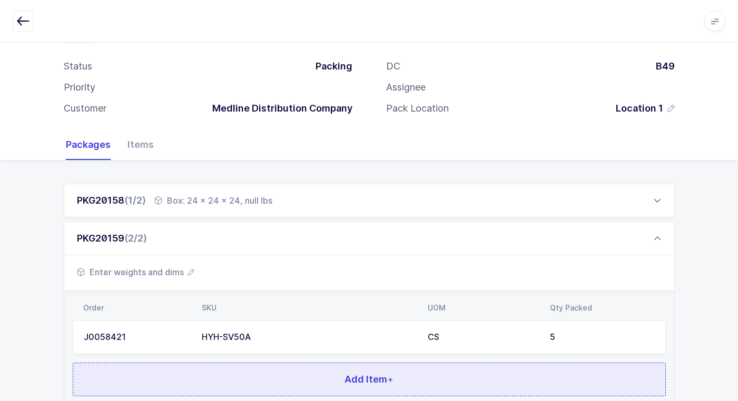
scroll to position [129, 0]
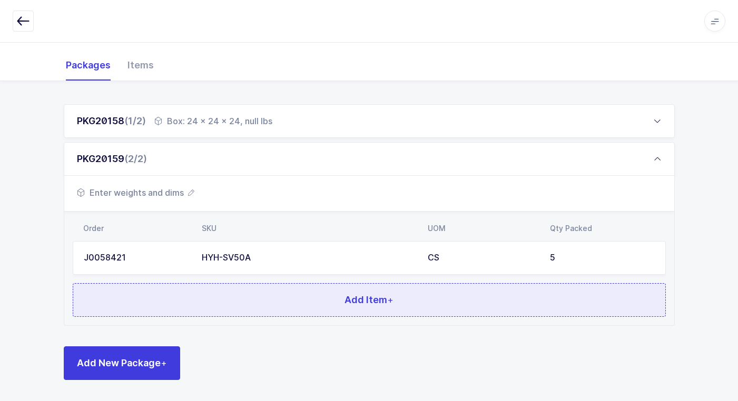
click at [215, 316] on button "Add Item +" at bounding box center [369, 300] width 593 height 34
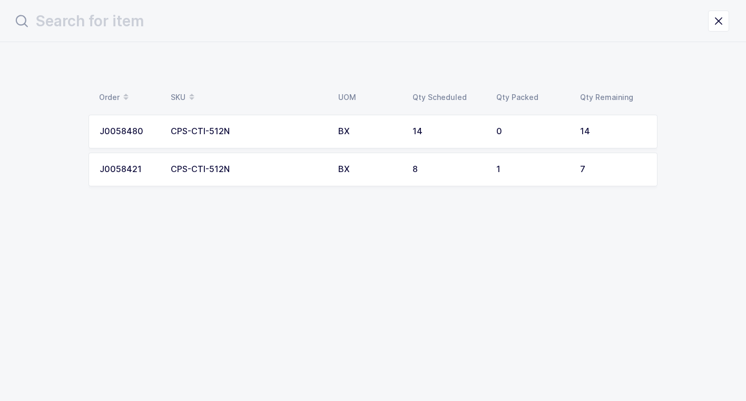
click at [254, 172] on div "CPS-CTI-512N" at bounding box center [248, 169] width 155 height 9
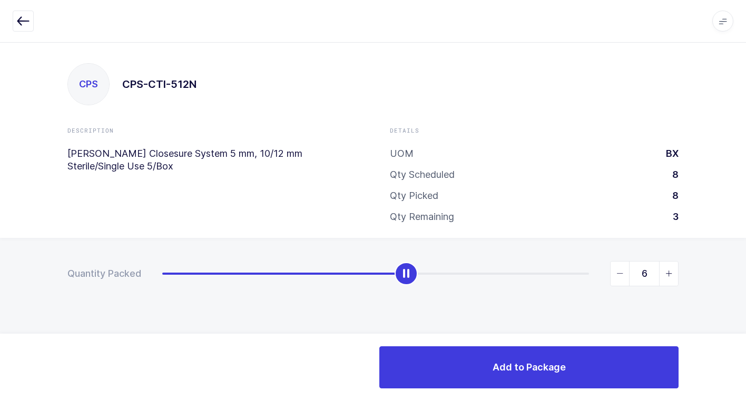
type input "7"
drag, startPoint x: 161, startPoint y: 278, endPoint x: 719, endPoint y: 428, distance: 578.3
click at [719, 401] on html "Apps Core [GEOGRAPHIC_DATA] Admin Mission Control Purchasing [PERSON_NAME] Logo…" at bounding box center [373, 200] width 746 height 401
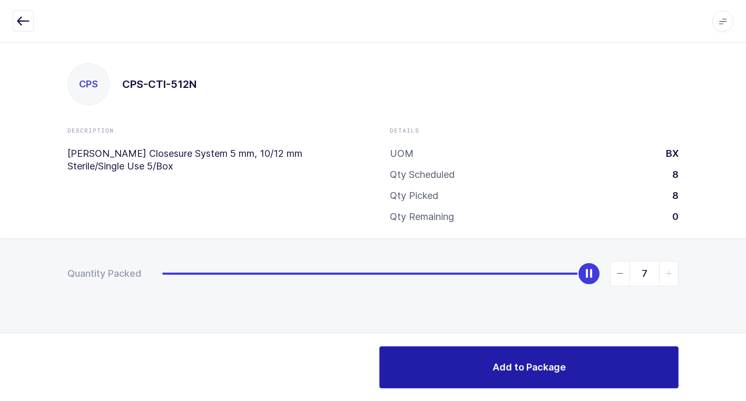
click at [450, 368] on button "Add to Package" at bounding box center [528, 368] width 299 height 42
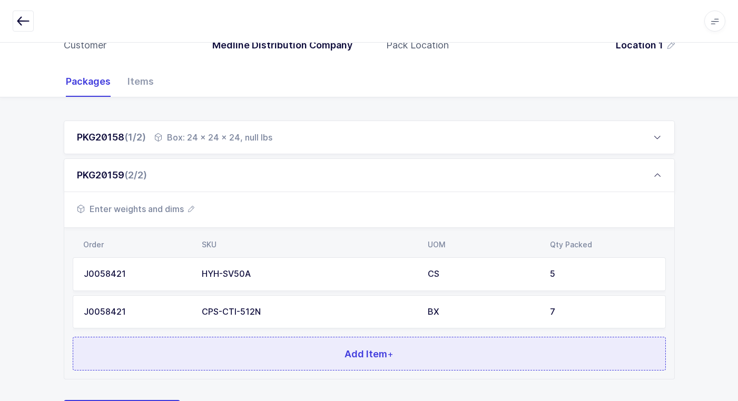
scroll to position [166, 0]
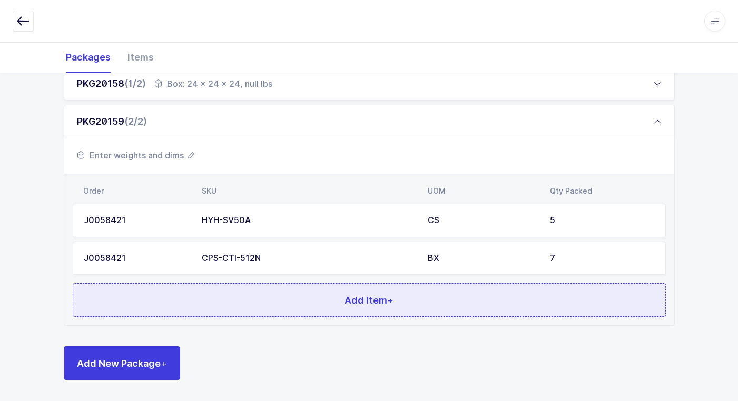
click at [307, 296] on button "Add Item +" at bounding box center [369, 300] width 593 height 34
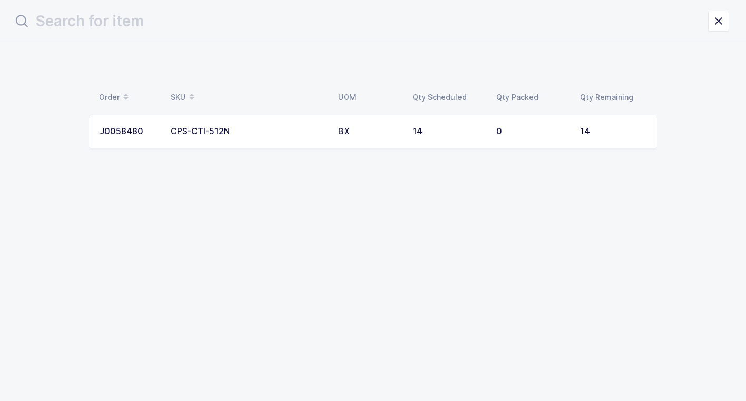
click at [354, 136] on div "BX" at bounding box center [369, 131] width 62 height 9
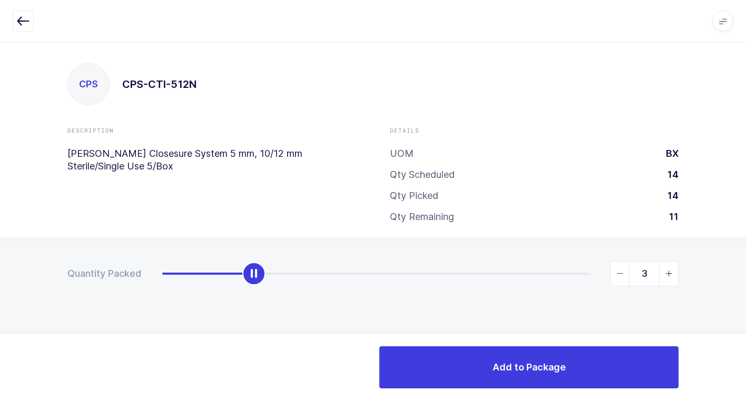
type input "4"
drag, startPoint x: 165, startPoint y: 279, endPoint x: 286, endPoint y: 289, distance: 120.5
click at [286, 289] on div "Quantity Packed 4" at bounding box center [373, 310] width 746 height 145
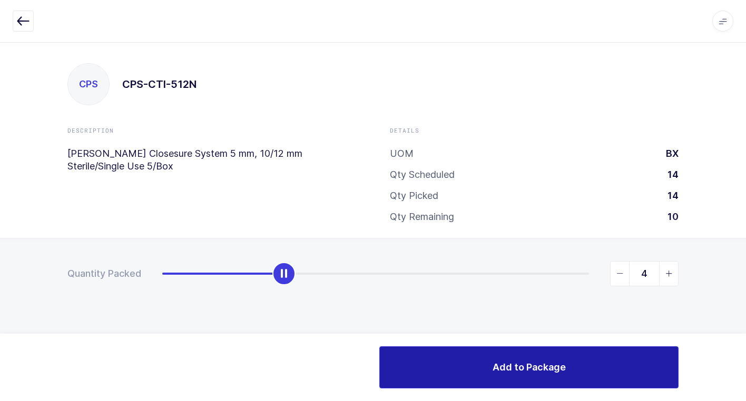
click at [451, 372] on button "Add to Package" at bounding box center [528, 368] width 299 height 42
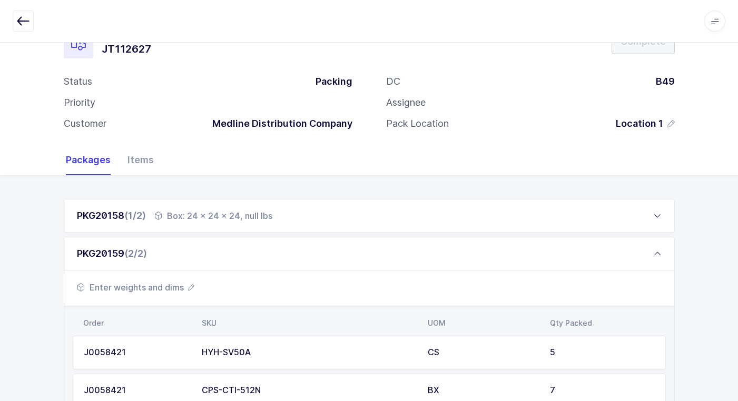
scroll to position [53, 0]
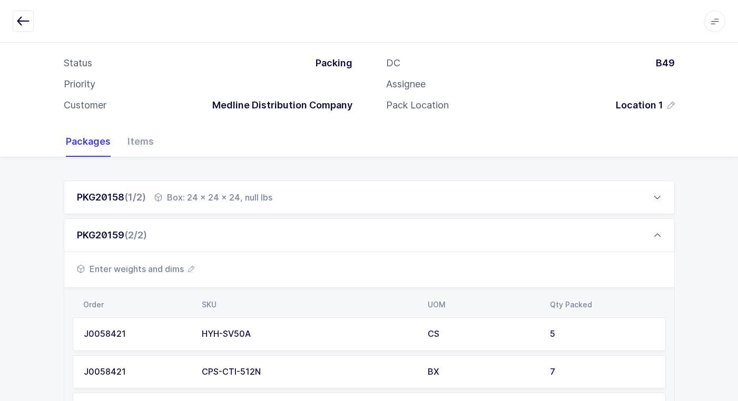
click at [160, 269] on span "Enter weights and dims" at bounding box center [135, 269] width 117 height 13
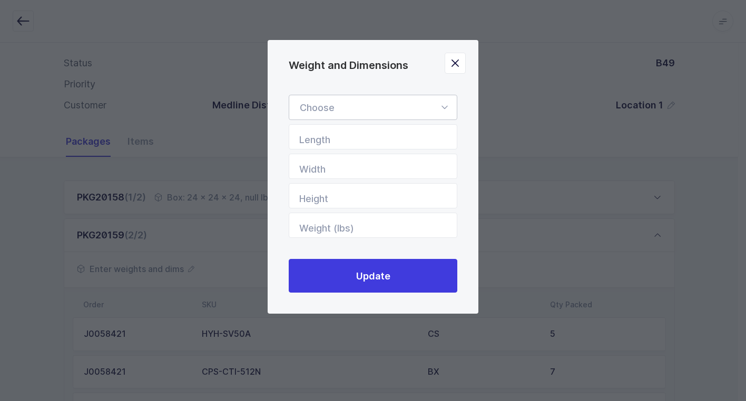
click at [444, 107] on icon "Weight and Dimensions" at bounding box center [444, 107] width 13 height 25
click at [338, 183] on li "Box" at bounding box center [376, 178] width 167 height 20
type input "Box"
click at [413, 133] on input "Length" at bounding box center [373, 136] width 169 height 25
type input "24"
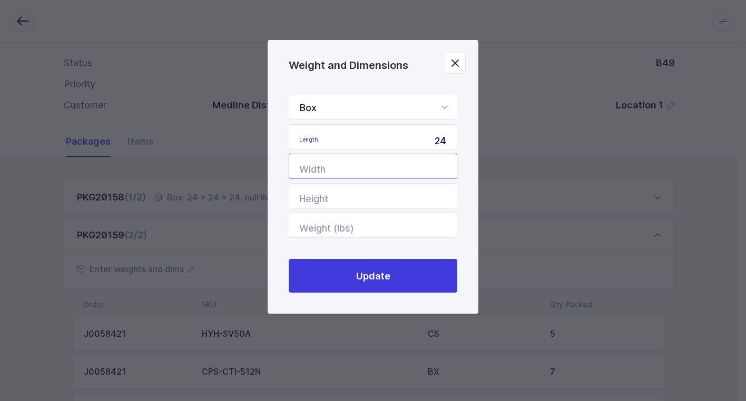
click at [402, 167] on input "Width" at bounding box center [373, 166] width 169 height 25
type input "24"
click at [408, 186] on input "Height" at bounding box center [373, 195] width 169 height 25
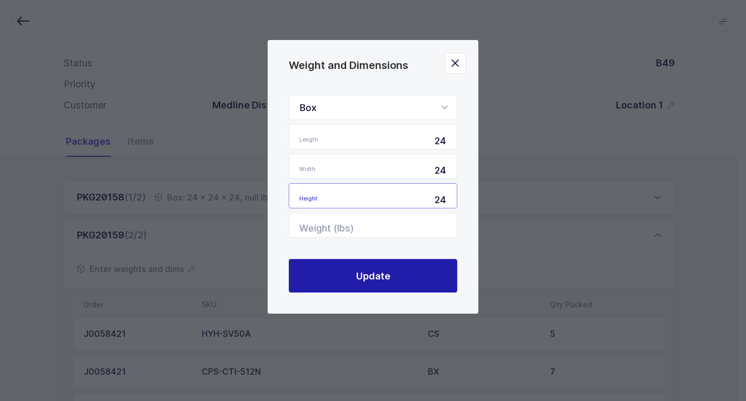
type input "24"
drag, startPoint x: 400, startPoint y: 267, endPoint x: 384, endPoint y: 270, distance: 16.7
click at [399, 267] on button "Update" at bounding box center [373, 276] width 169 height 34
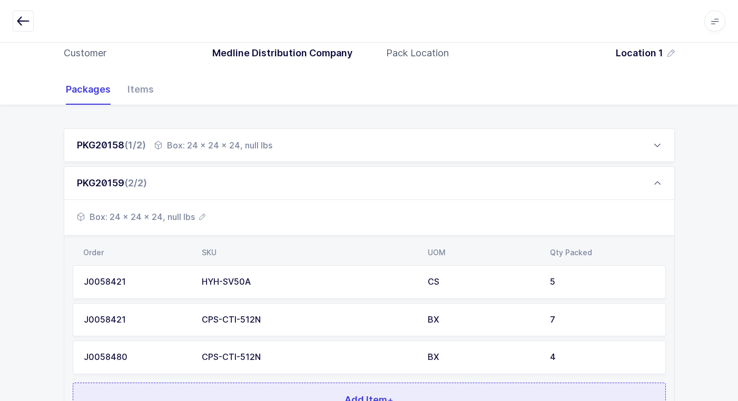
scroll to position [204, 0]
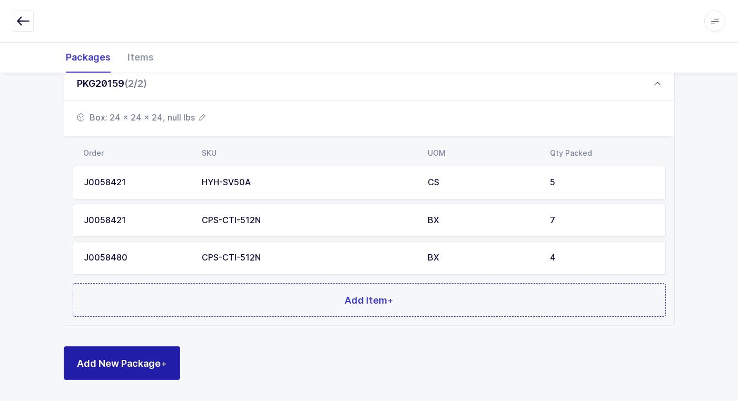
click at [169, 361] on button "Add New Package +" at bounding box center [122, 364] width 116 height 34
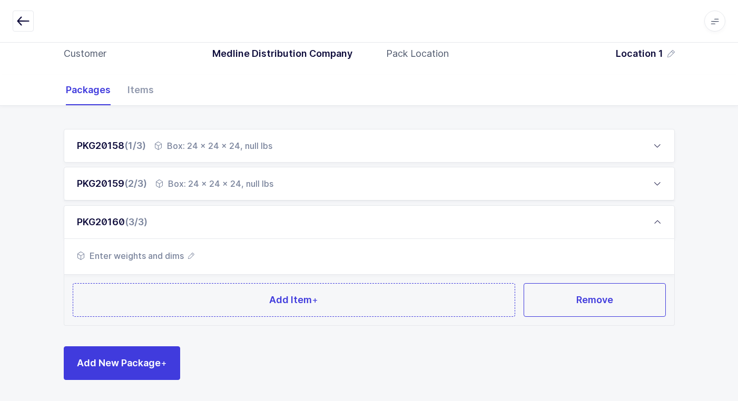
scroll to position [104, 0]
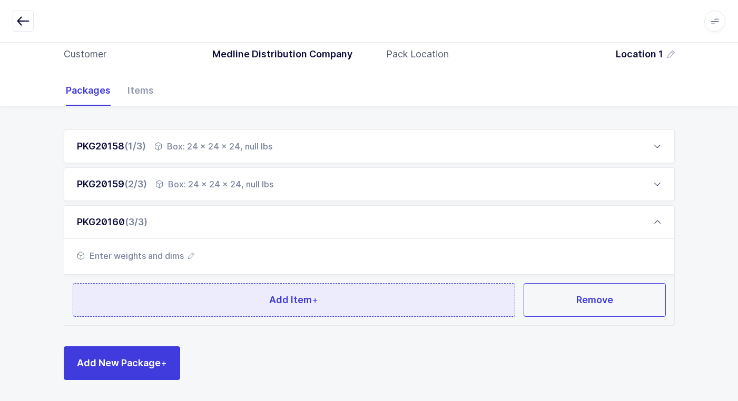
click at [191, 308] on button "Add Item +" at bounding box center [294, 300] width 443 height 34
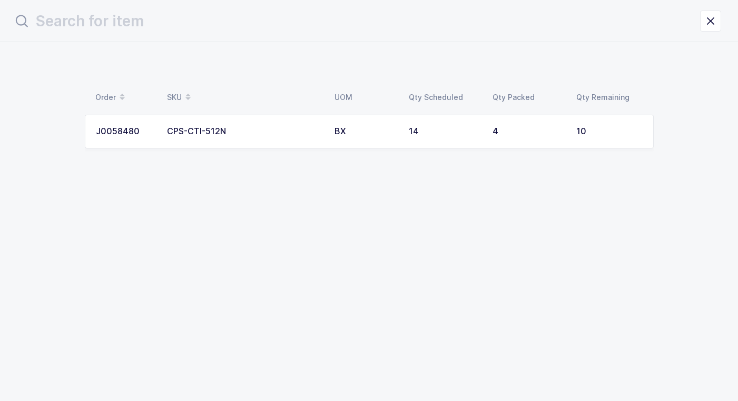
scroll to position [0, 0]
click at [306, 133] on div "CPS-CTI-512N" at bounding box center [248, 131] width 155 height 9
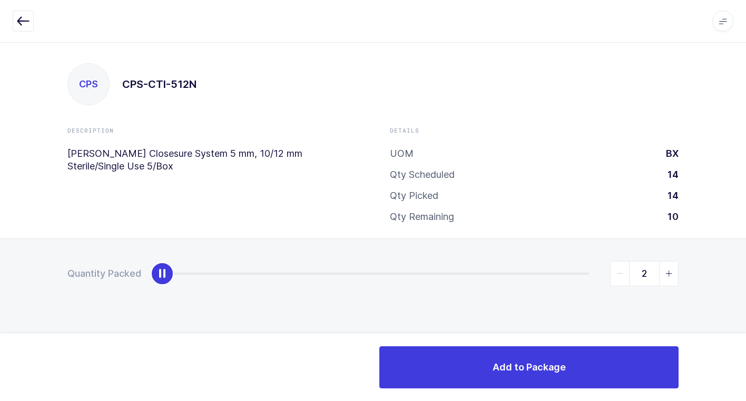
type input "10"
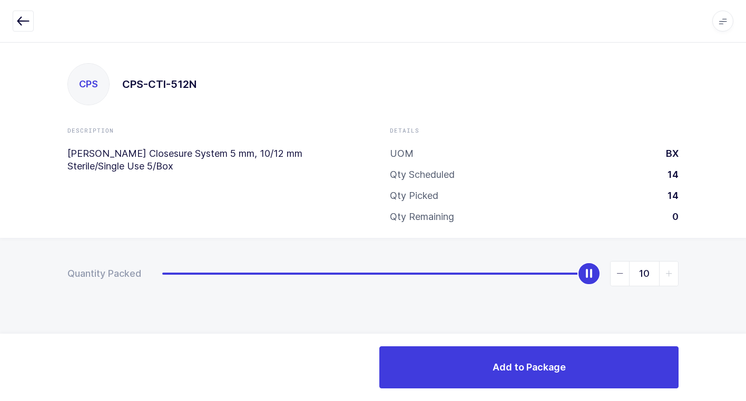
drag, startPoint x: 161, startPoint y: 277, endPoint x: 752, endPoint y: 246, distance: 591.4
click at [738, 246] on html "Apps Core [GEOGRAPHIC_DATA] Admin Mission Control Purchasing [PERSON_NAME] Logo…" at bounding box center [373, 200] width 746 height 401
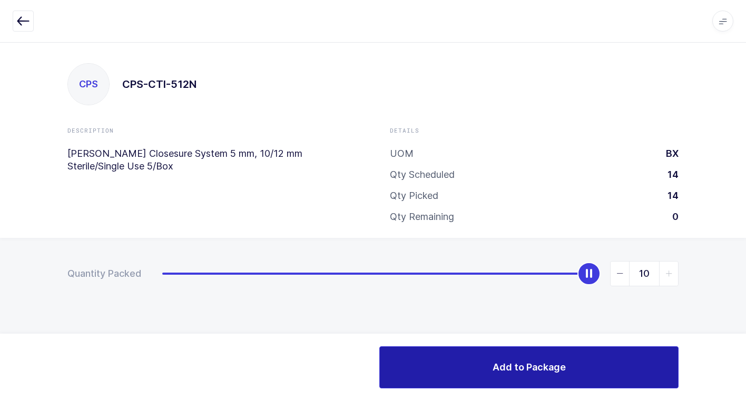
click at [457, 359] on button "Add to Package" at bounding box center [528, 368] width 299 height 42
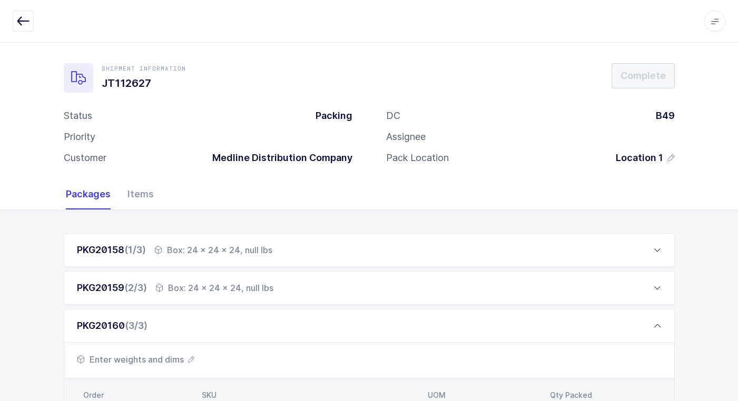
drag, startPoint x: 138, startPoint y: 358, endPoint x: 149, endPoint y: 358, distance: 10.6
click at [149, 358] on span "Enter weights and dims" at bounding box center [135, 360] width 117 height 13
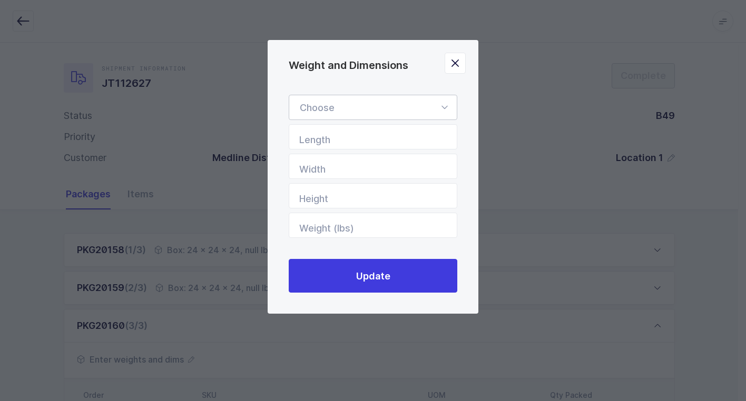
drag, startPoint x: 441, startPoint y: 106, endPoint x: 430, endPoint y: 138, distance: 33.5
click at [443, 106] on icon "Weight and Dimensions" at bounding box center [444, 107] width 13 height 25
click at [389, 179] on li "Box" at bounding box center [376, 178] width 167 height 20
type input "Box"
click at [413, 144] on input "Length" at bounding box center [373, 136] width 169 height 25
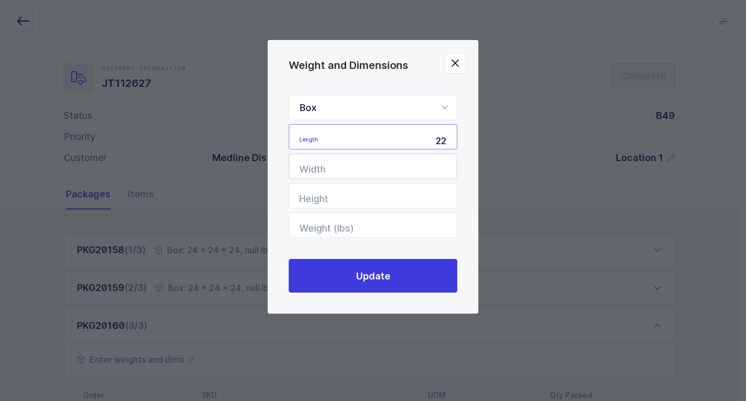
type input "22"
click at [403, 166] on input "Width" at bounding box center [373, 166] width 169 height 25
type input "18"
click at [385, 200] on input "Height" at bounding box center [373, 195] width 169 height 25
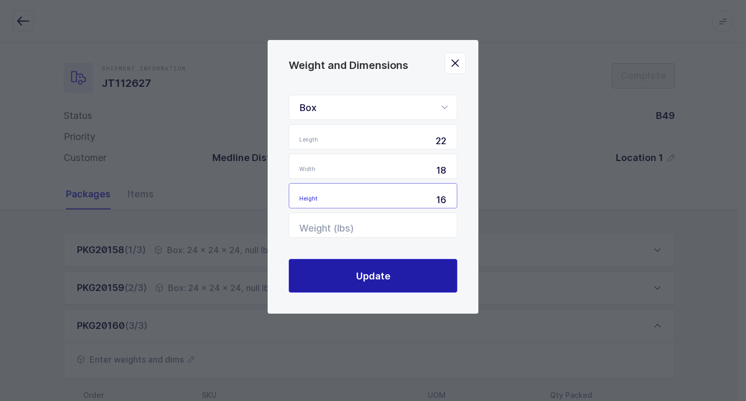
type input "16"
click at [383, 276] on span "Update" at bounding box center [373, 276] width 34 height 13
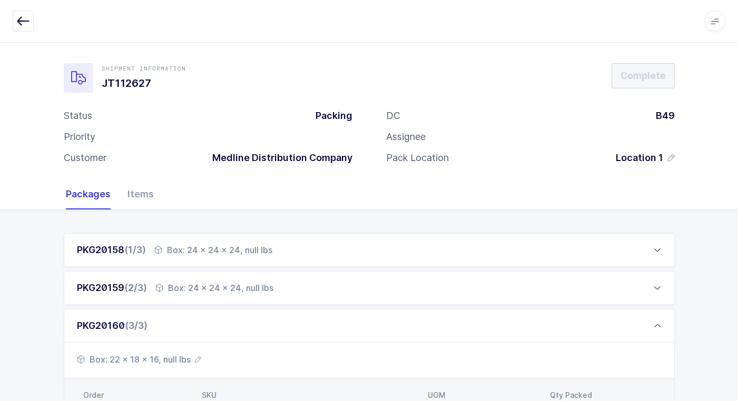
click at [181, 362] on span "Box: 22 x 18 x 16, null lbs" at bounding box center [139, 360] width 124 height 13
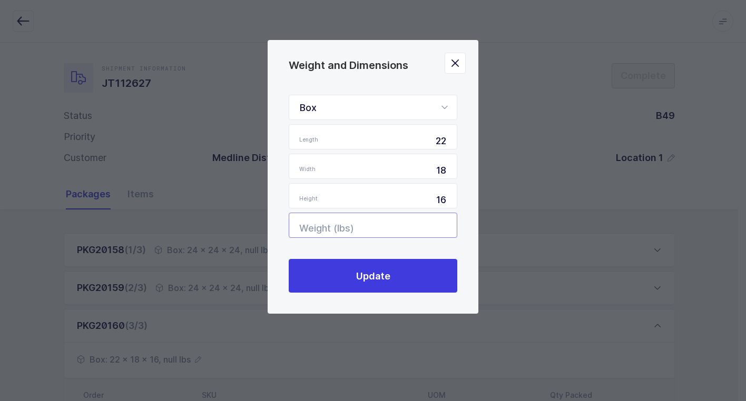
click at [428, 223] on input "Weight (lbs)" at bounding box center [373, 225] width 169 height 25
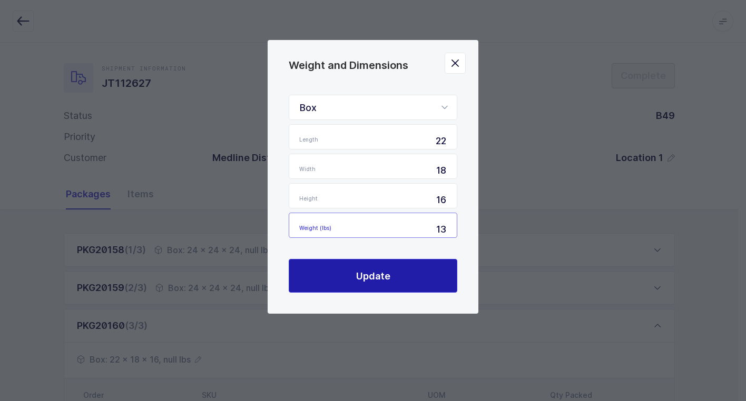
type input "13"
click at [392, 266] on button "Update" at bounding box center [373, 276] width 169 height 34
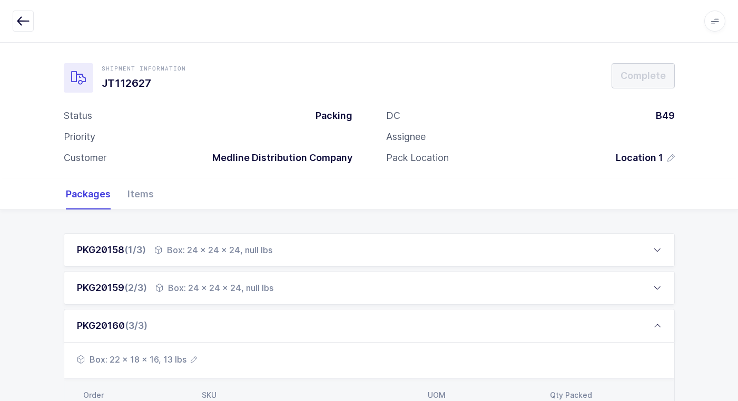
click at [238, 292] on div "Box: 24 x 24 x 24, null lbs" at bounding box center [214, 288] width 118 height 13
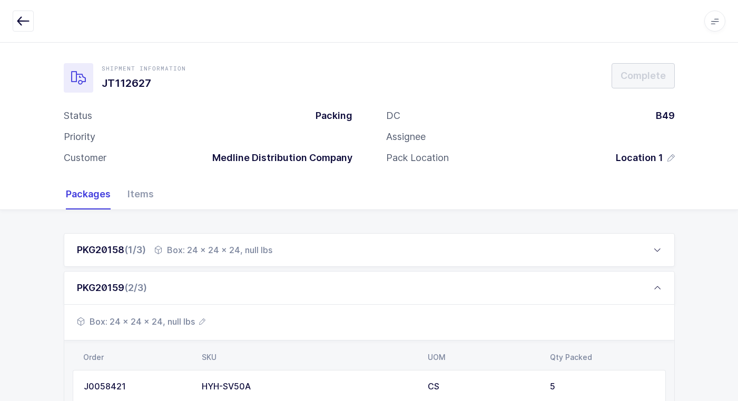
click at [179, 324] on span "Box: 24 x 24 x 24, null lbs" at bounding box center [141, 322] width 129 height 13
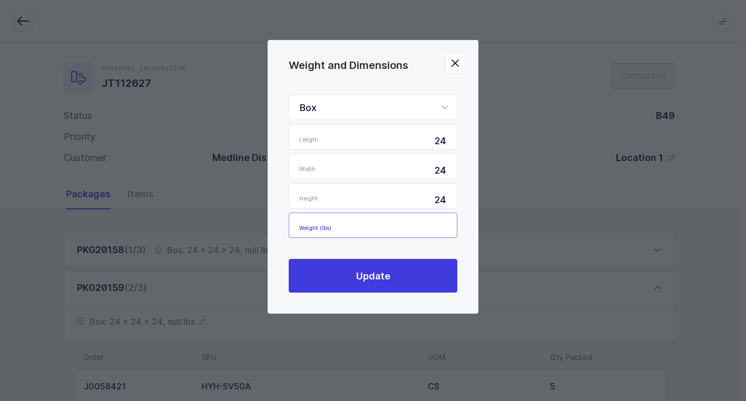
click at [432, 222] on input "Weight (lbs)" at bounding box center [373, 225] width 169 height 25
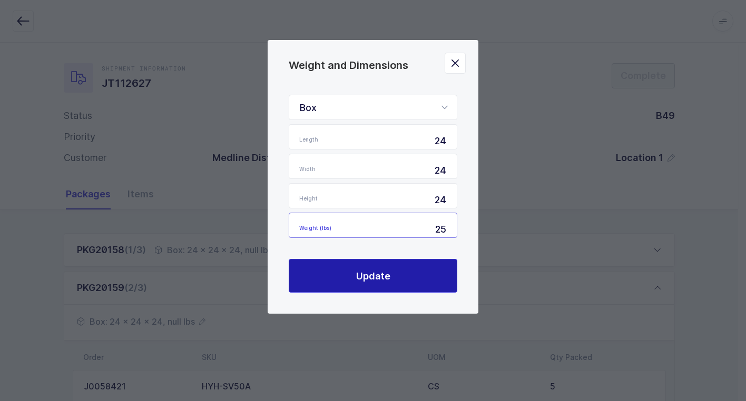
type input "25"
click at [387, 273] on span "Update" at bounding box center [373, 276] width 34 height 13
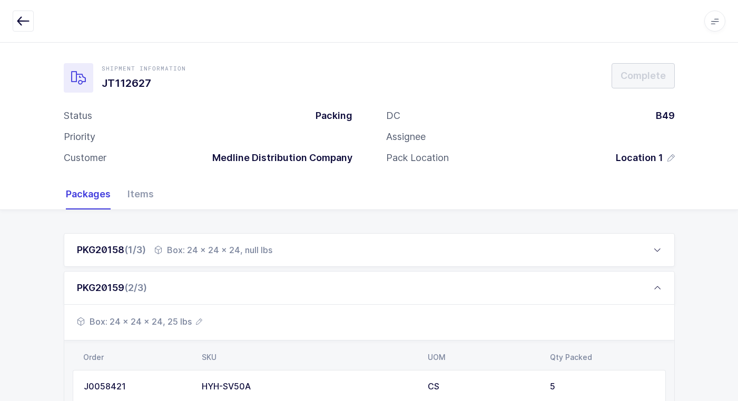
click at [222, 252] on div "Box: 24 x 24 x 24, null lbs" at bounding box center [213, 250] width 118 height 13
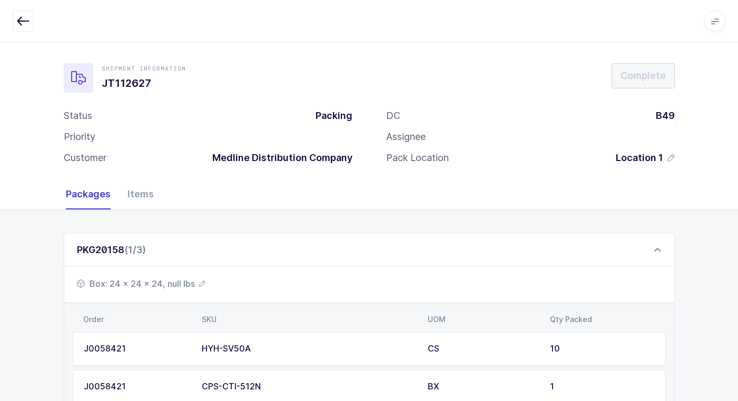
click at [154, 286] on span "Box: 24 x 24 x 24, null lbs" at bounding box center [141, 284] width 129 height 13
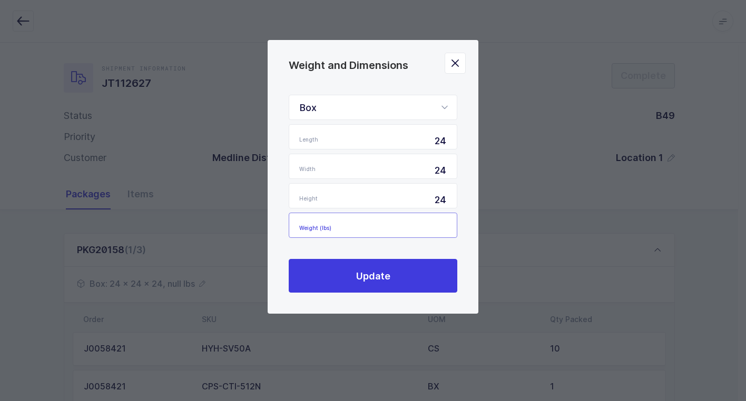
click at [408, 227] on input "Weight (lbs)" at bounding box center [373, 225] width 169 height 25
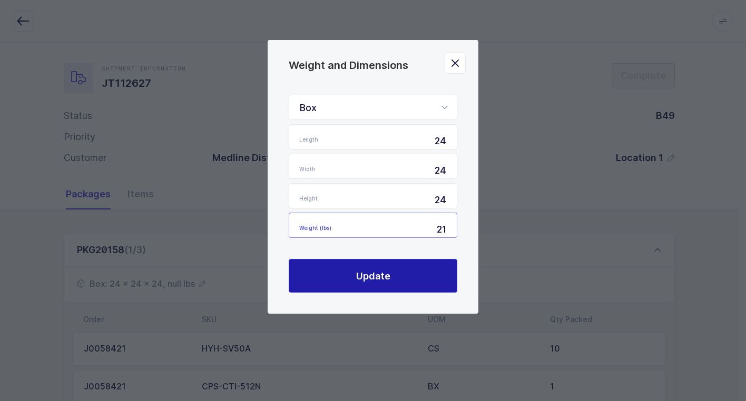
type input "21"
click at [364, 278] on span "Update" at bounding box center [373, 276] width 34 height 13
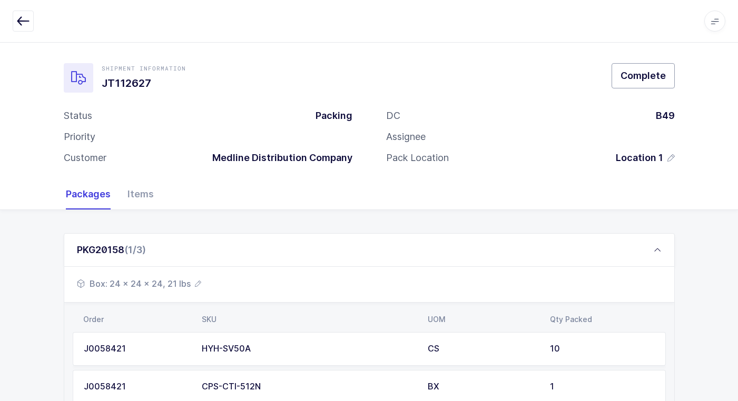
drag, startPoint x: 665, startPoint y: 85, endPoint x: 654, endPoint y: 81, distance: 11.8
click at [663, 84] on button "Complete" at bounding box center [643, 75] width 63 height 25
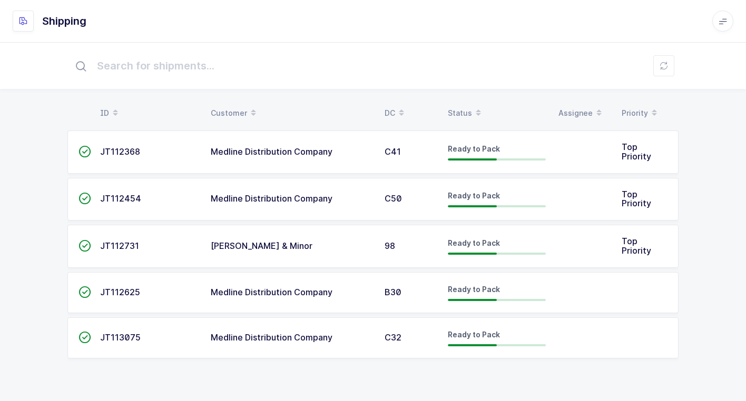
click at [343, 340] on div "Medline Distribution Company" at bounding box center [291, 338] width 161 height 9
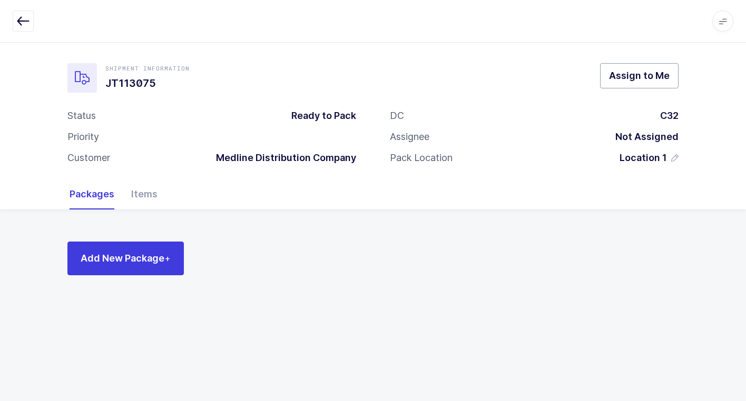
click at [620, 74] on span "Assign to Me" at bounding box center [639, 75] width 61 height 13
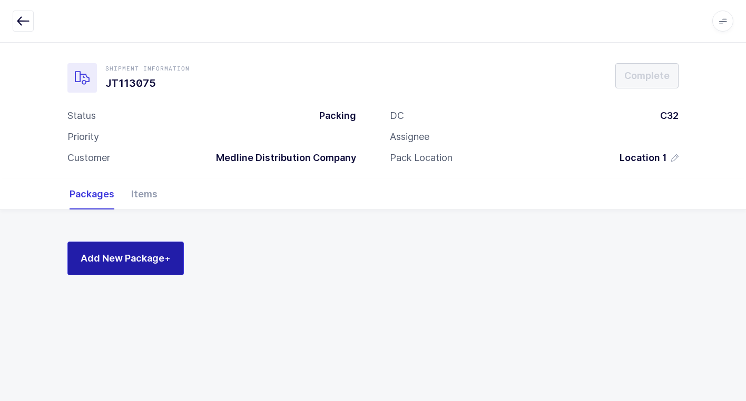
click at [145, 259] on span "Add New Package +" at bounding box center [126, 258] width 90 height 13
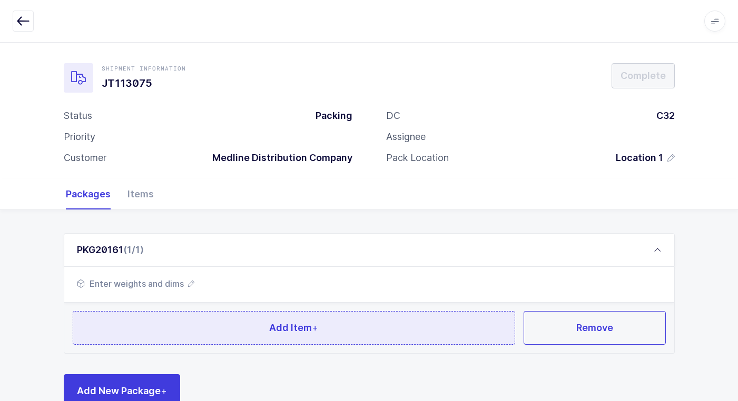
click at [227, 331] on button "Add Item +" at bounding box center [294, 328] width 443 height 34
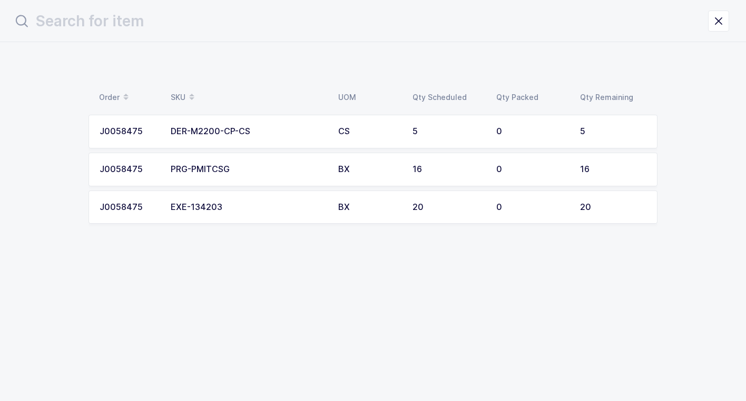
drag, startPoint x: 257, startPoint y: 198, endPoint x: 257, endPoint y: 207, distance: 9.0
click at [257, 207] on td "EXE-134203" at bounding box center [248, 208] width 168 height 34
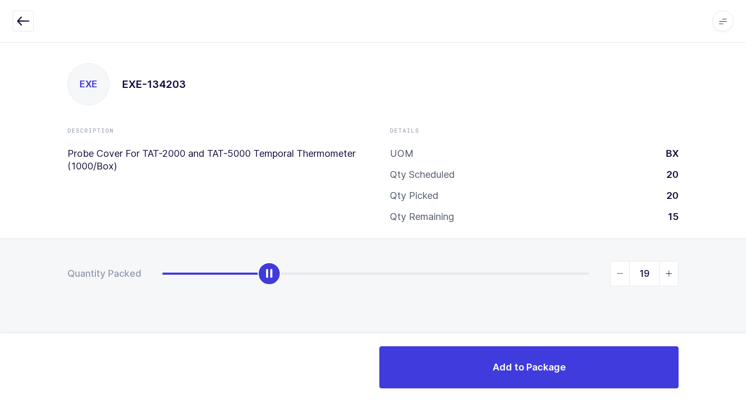
type input "20"
drag, startPoint x: 161, startPoint y: 280, endPoint x: 587, endPoint y: 339, distance: 430.8
click at [719, 291] on div "Quantity Packed 20" at bounding box center [373, 310] width 746 height 145
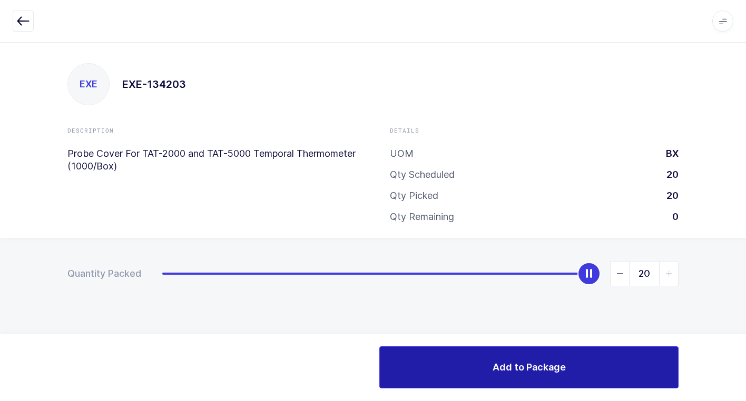
click at [480, 368] on button "Add to Package" at bounding box center [528, 368] width 299 height 42
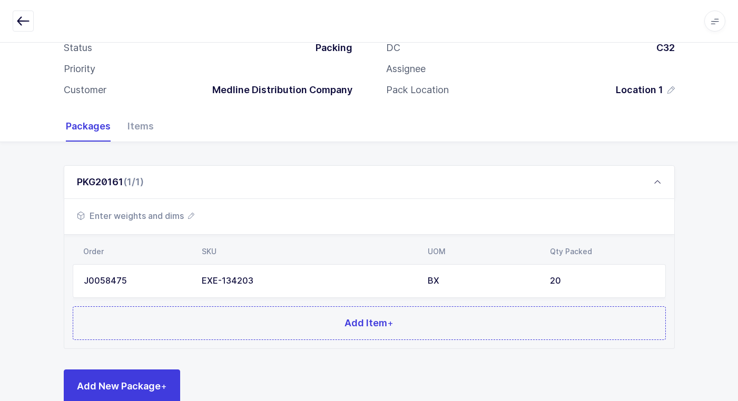
scroll to position [91, 0]
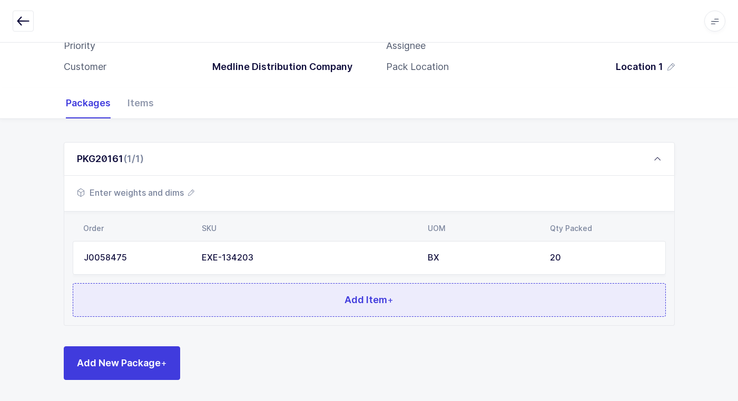
click at [248, 305] on button "Add Item +" at bounding box center [369, 300] width 593 height 34
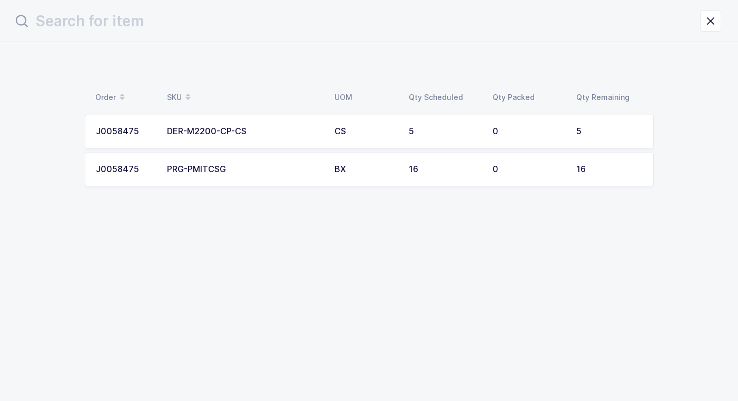
scroll to position [0, 0]
click at [228, 174] on td "PRG-PMITCSG" at bounding box center [248, 170] width 168 height 34
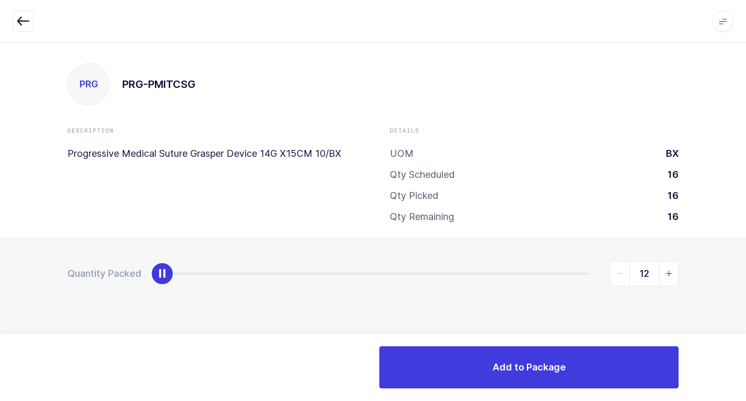
type input "16"
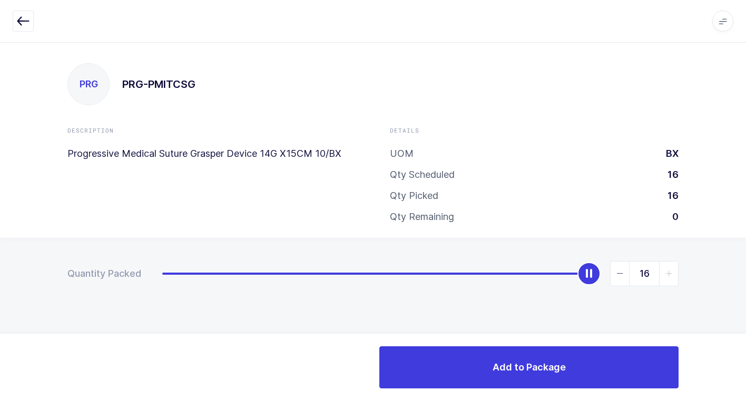
drag, startPoint x: 158, startPoint y: 274, endPoint x: 501, endPoint y: 334, distance: 347.5
click at [738, 276] on html "Apps Core [GEOGRAPHIC_DATA] Admin Mission Control Purchasing [PERSON_NAME] Logo…" at bounding box center [373, 200] width 746 height 401
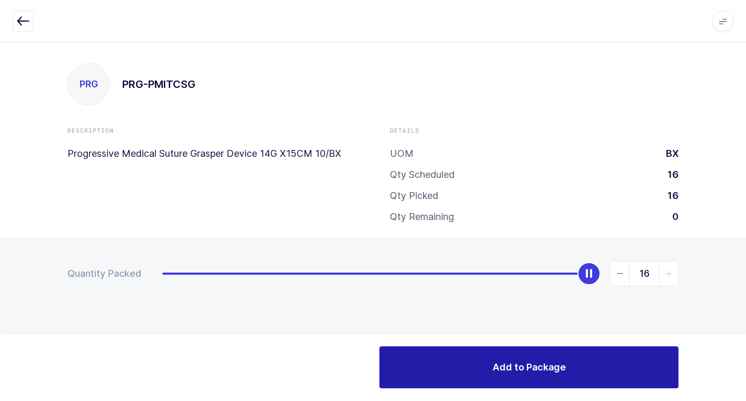
click at [448, 357] on button "Add to Package" at bounding box center [528, 368] width 299 height 42
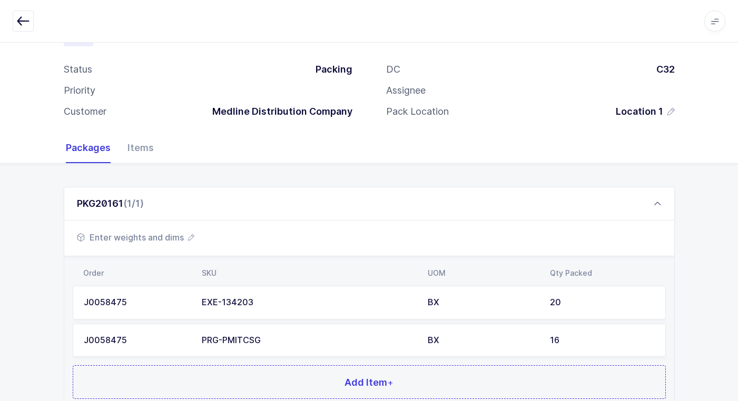
scroll to position [129, 0]
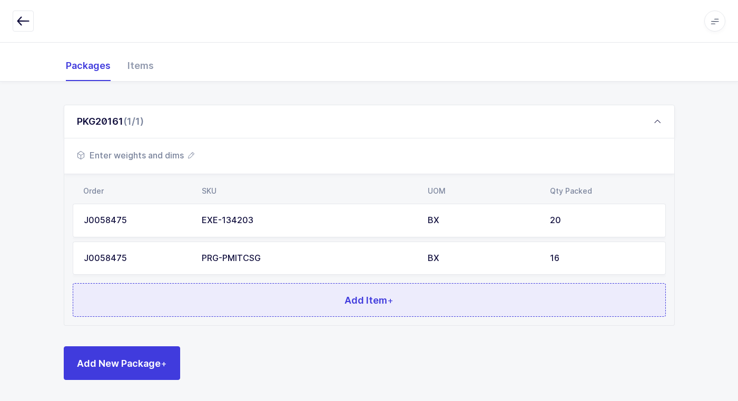
click at [313, 298] on button "Add Item +" at bounding box center [369, 300] width 593 height 34
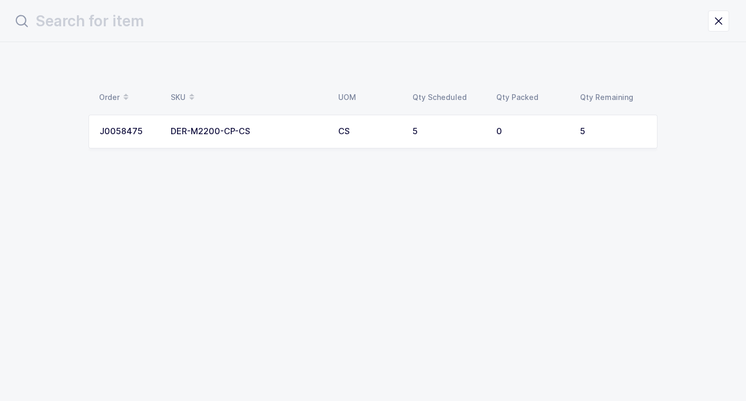
click at [287, 132] on div "DER-M2200-CP-CS" at bounding box center [248, 131] width 155 height 9
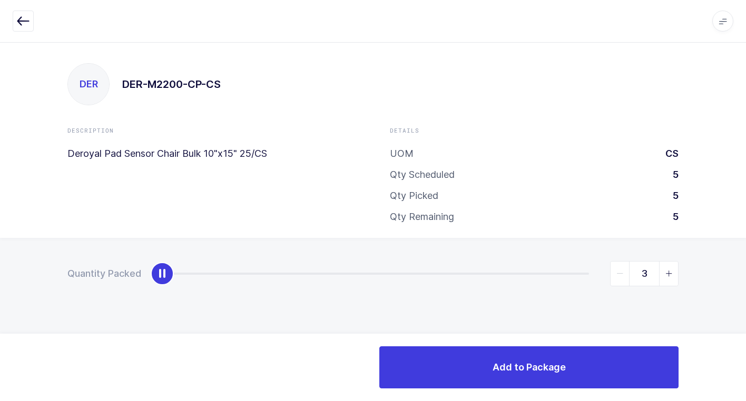
type input "5"
drag, startPoint x: 164, startPoint y: 277, endPoint x: 679, endPoint y: 341, distance: 518.7
click at [738, 309] on html "Apps Core [GEOGRAPHIC_DATA] Admin Mission Control Purchasing [PERSON_NAME] Logo…" at bounding box center [373, 200] width 746 height 401
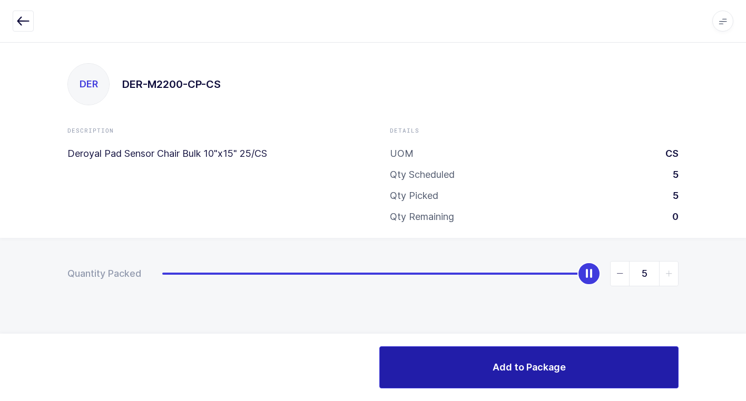
click at [523, 365] on span "Add to Package" at bounding box center [529, 367] width 73 height 13
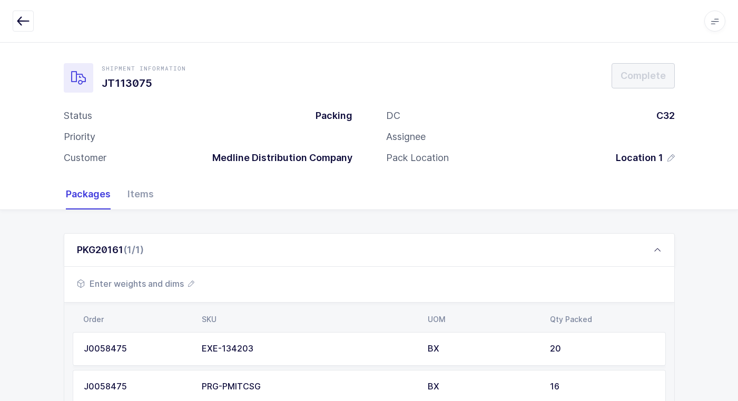
click at [166, 280] on span "Enter weights and dims" at bounding box center [135, 284] width 117 height 13
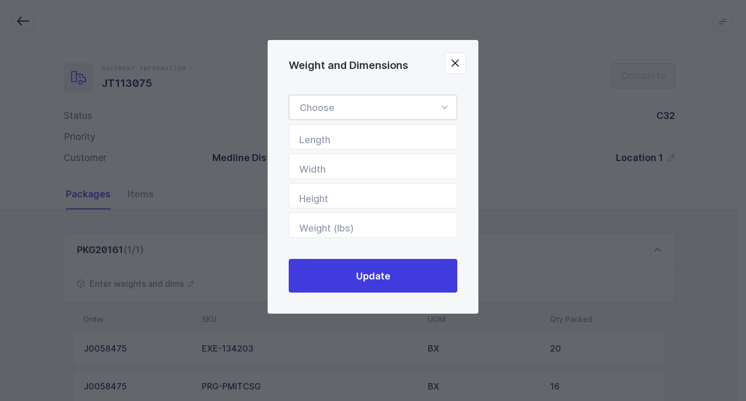
click at [444, 106] on icon "Weight and Dimensions" at bounding box center [444, 107] width 13 height 25
click at [380, 158] on li "Euro Pallet" at bounding box center [376, 158] width 167 height 20
type input "Euro Pallet"
type input "48"
type input "31"
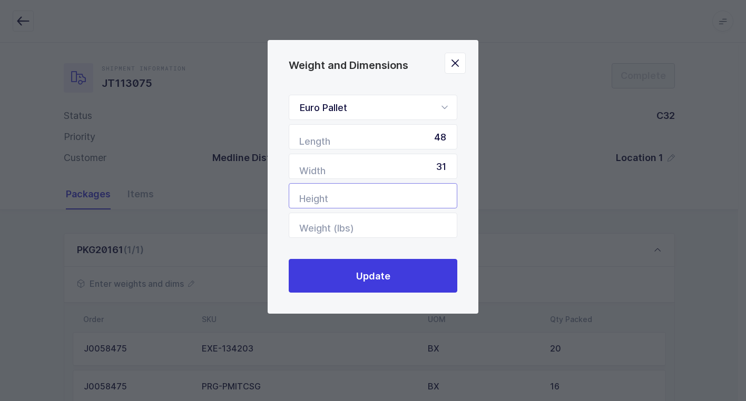
click at [417, 203] on input "Height" at bounding box center [373, 195] width 169 height 25
type input "35"
click at [418, 226] on input "Weight (lbs)" at bounding box center [373, 225] width 169 height 25
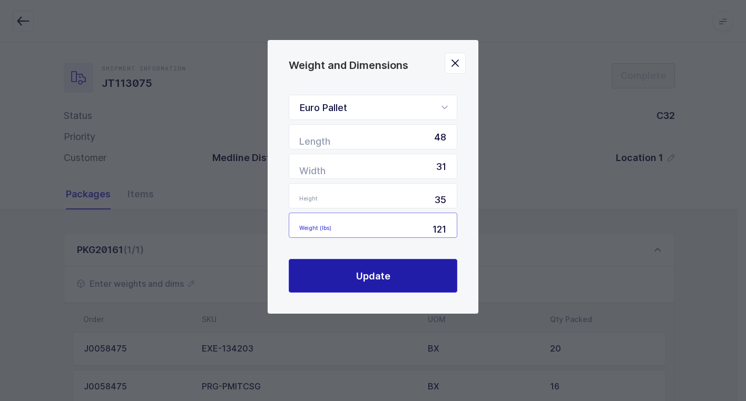
type input "121"
click at [397, 285] on button "Update" at bounding box center [373, 276] width 169 height 34
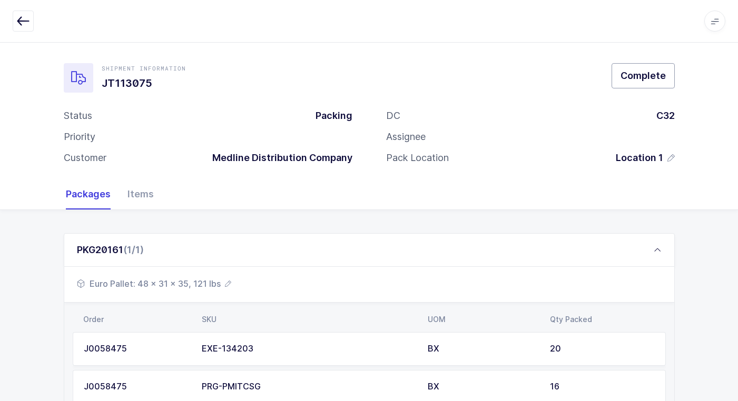
click at [650, 76] on span "Complete" at bounding box center [643, 75] width 45 height 13
